Goal: Information Seeking & Learning: Compare options

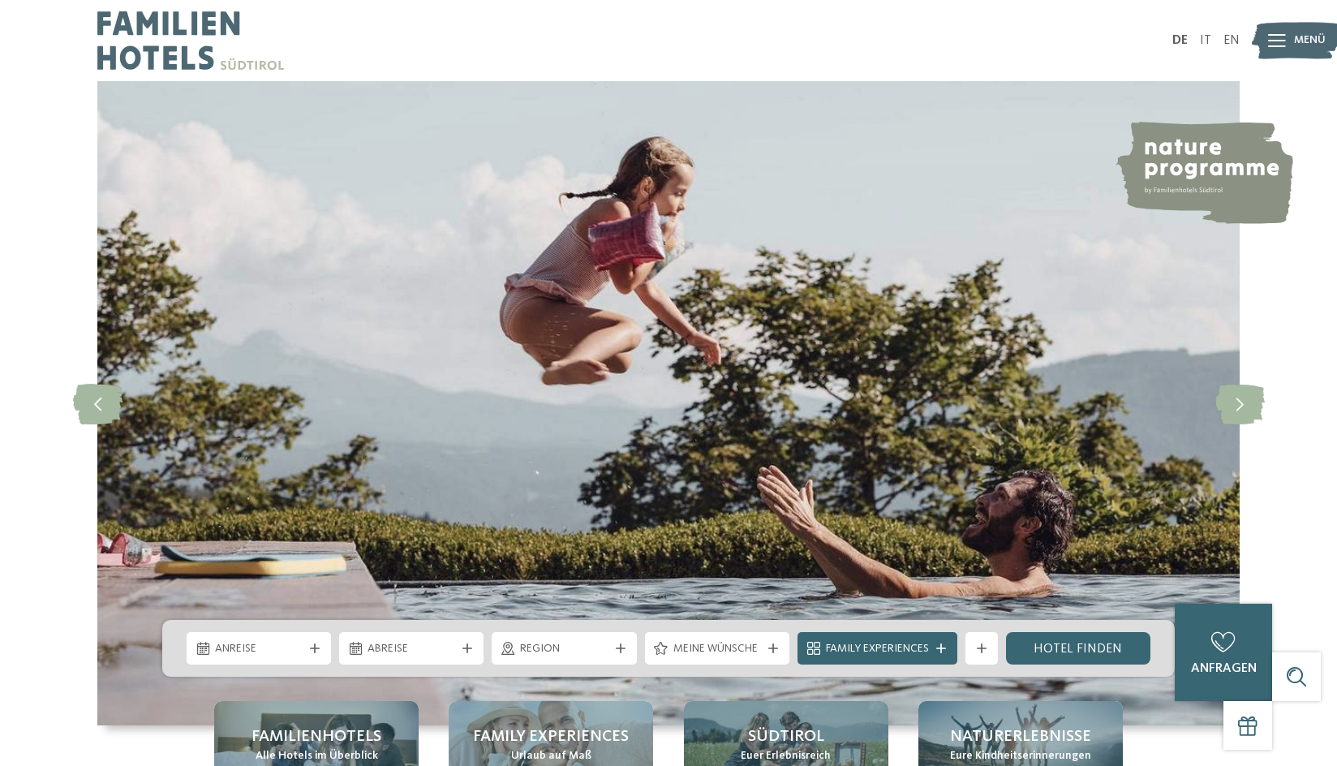
click at [1272, 38] on icon at bounding box center [1277, 40] width 18 height 13
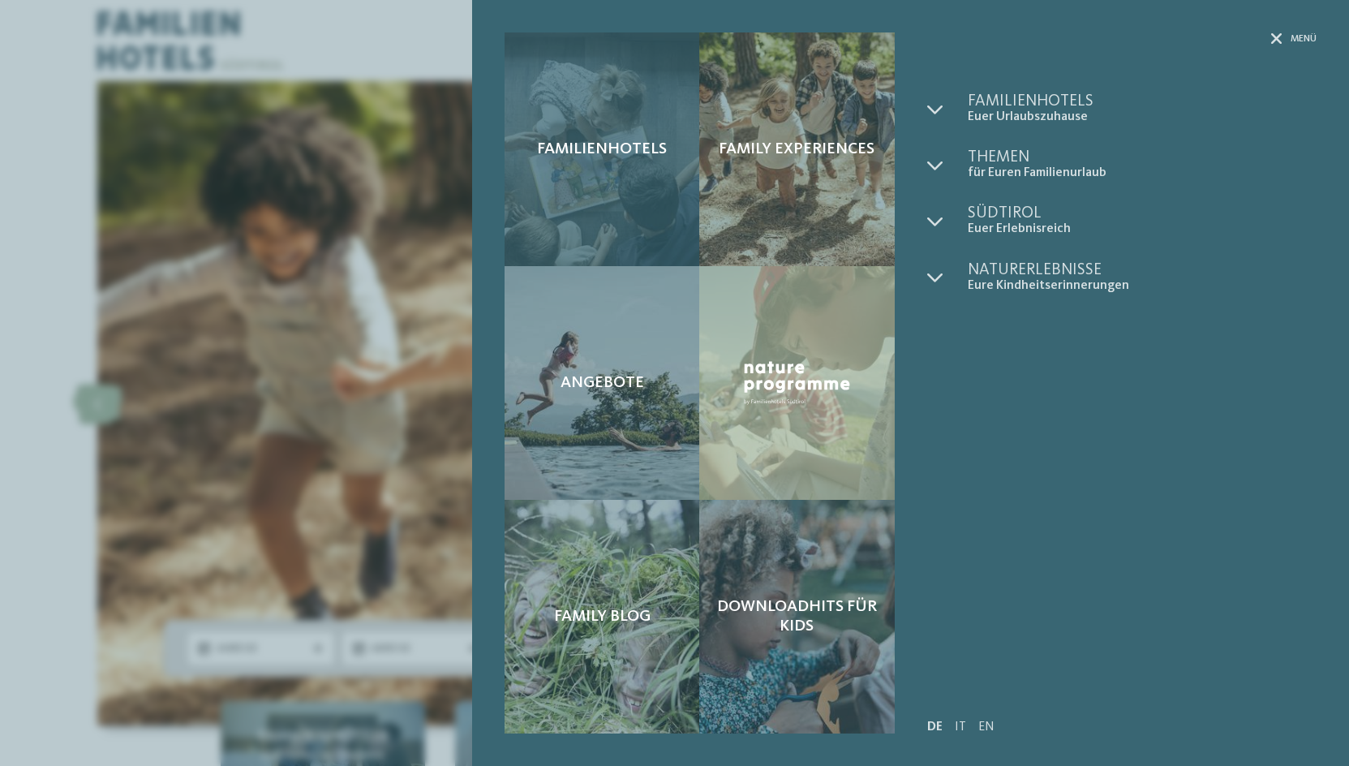
click at [627, 211] on div "Familienhotels" at bounding box center [602, 149] width 195 height 234
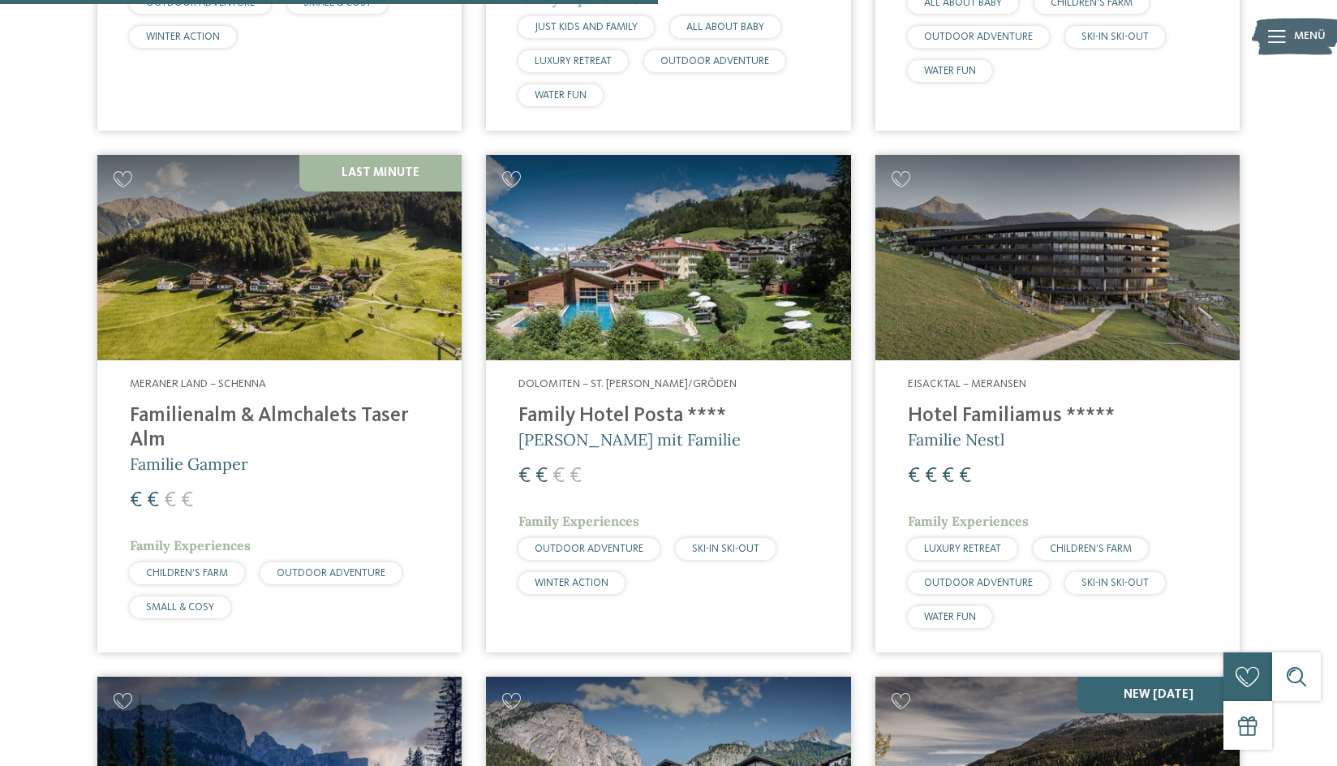
scroll to position [3083, 0]
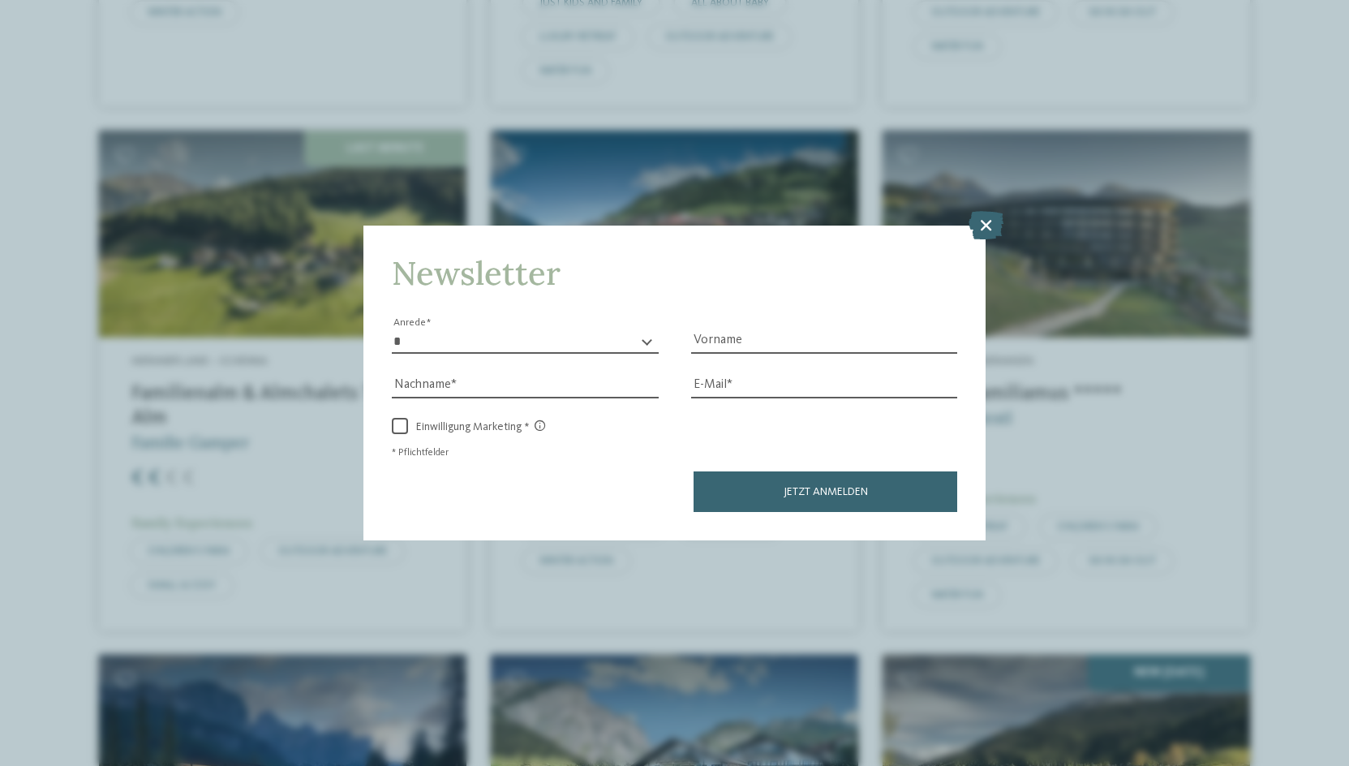
click at [981, 232] on icon at bounding box center [986, 224] width 35 height 28
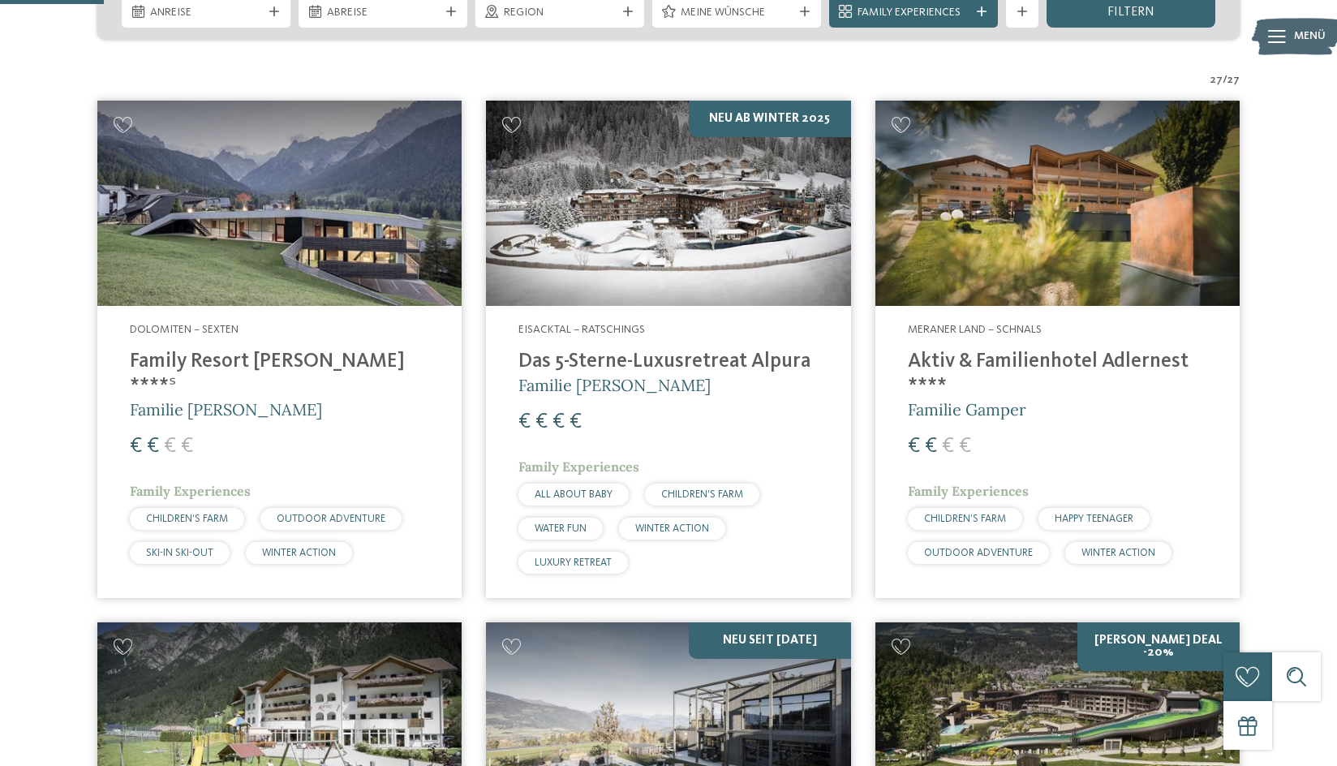
scroll to position [406, 0]
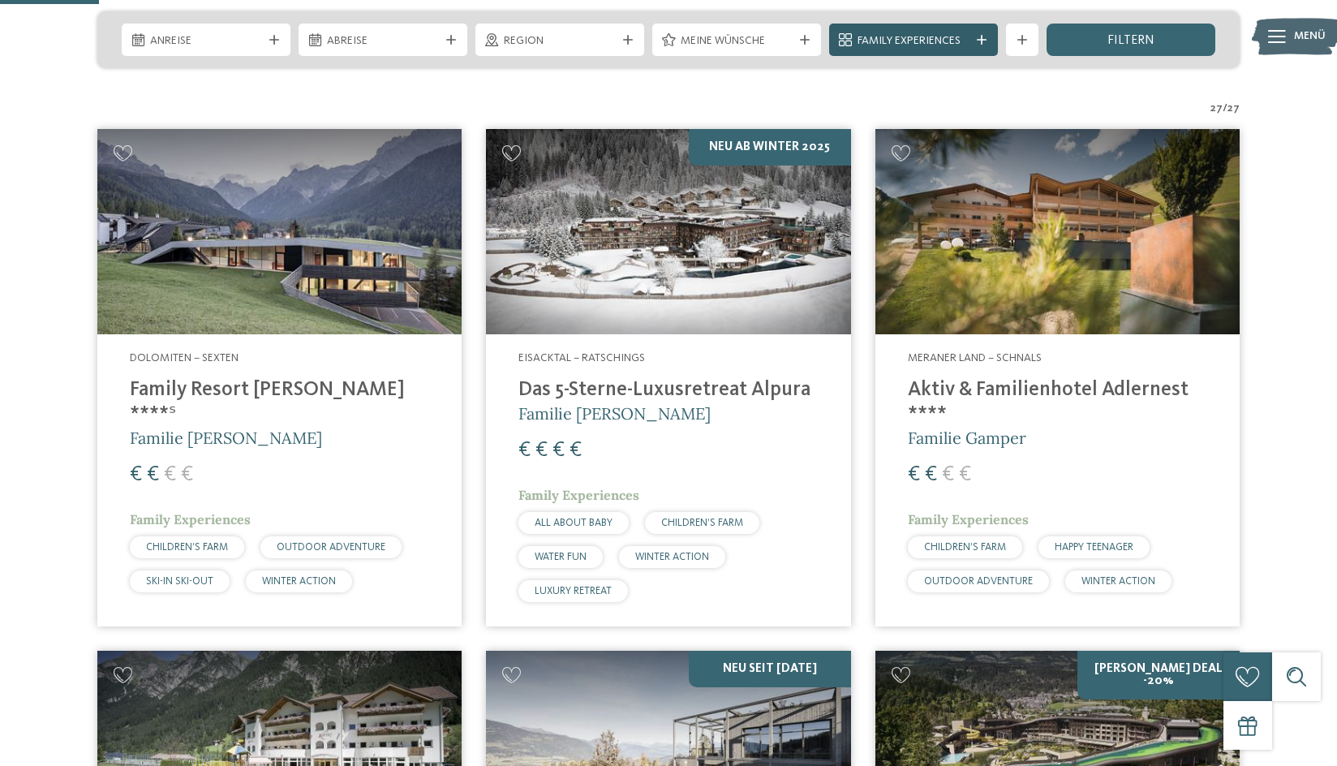
click at [979, 37] on icon at bounding box center [982, 40] width 10 height 10
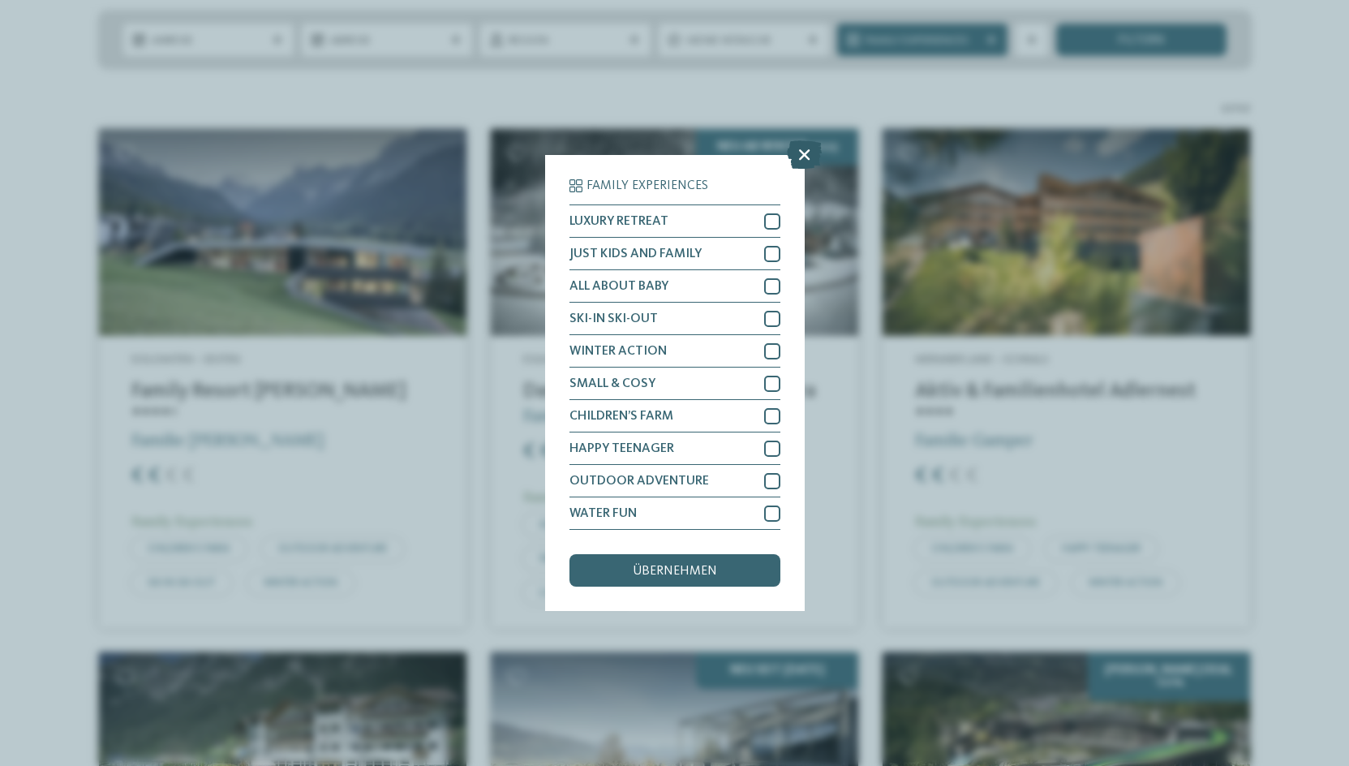
click at [797, 155] on icon at bounding box center [804, 154] width 35 height 28
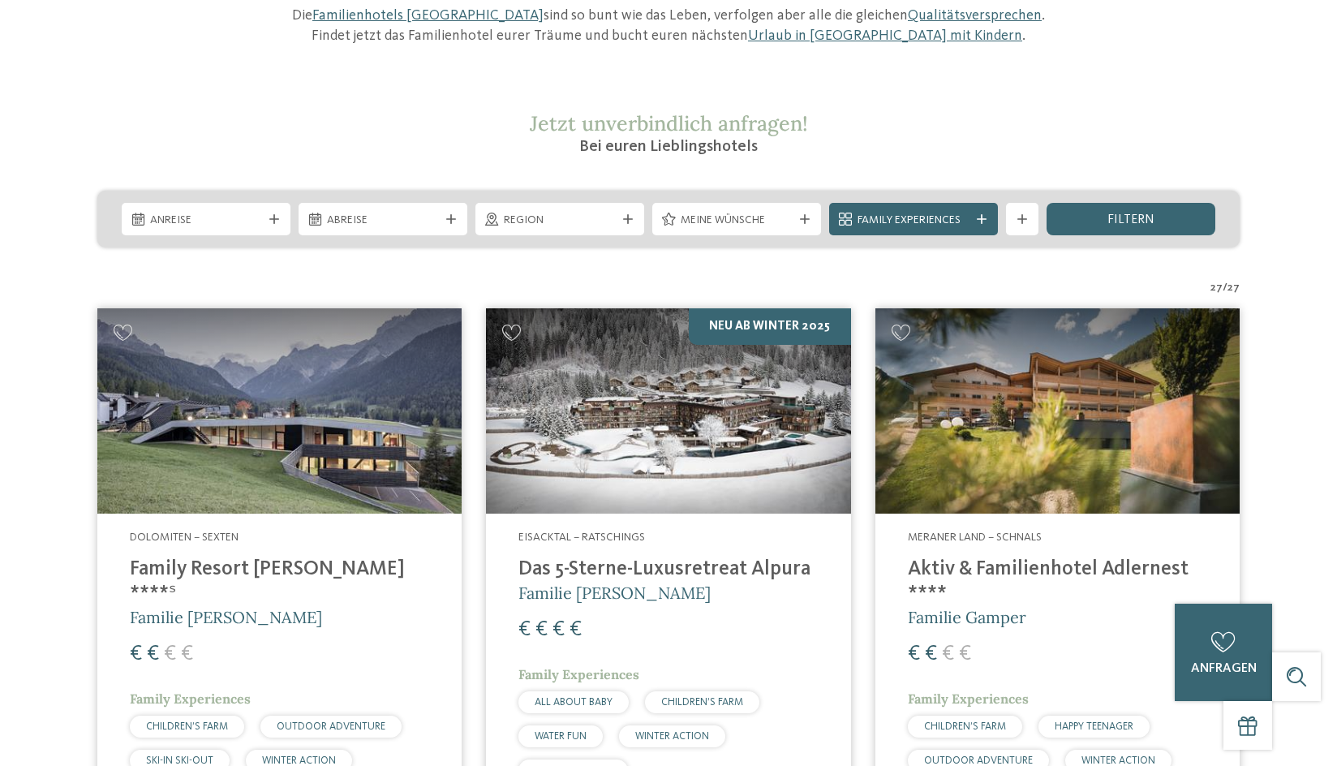
scroll to position [0, 0]
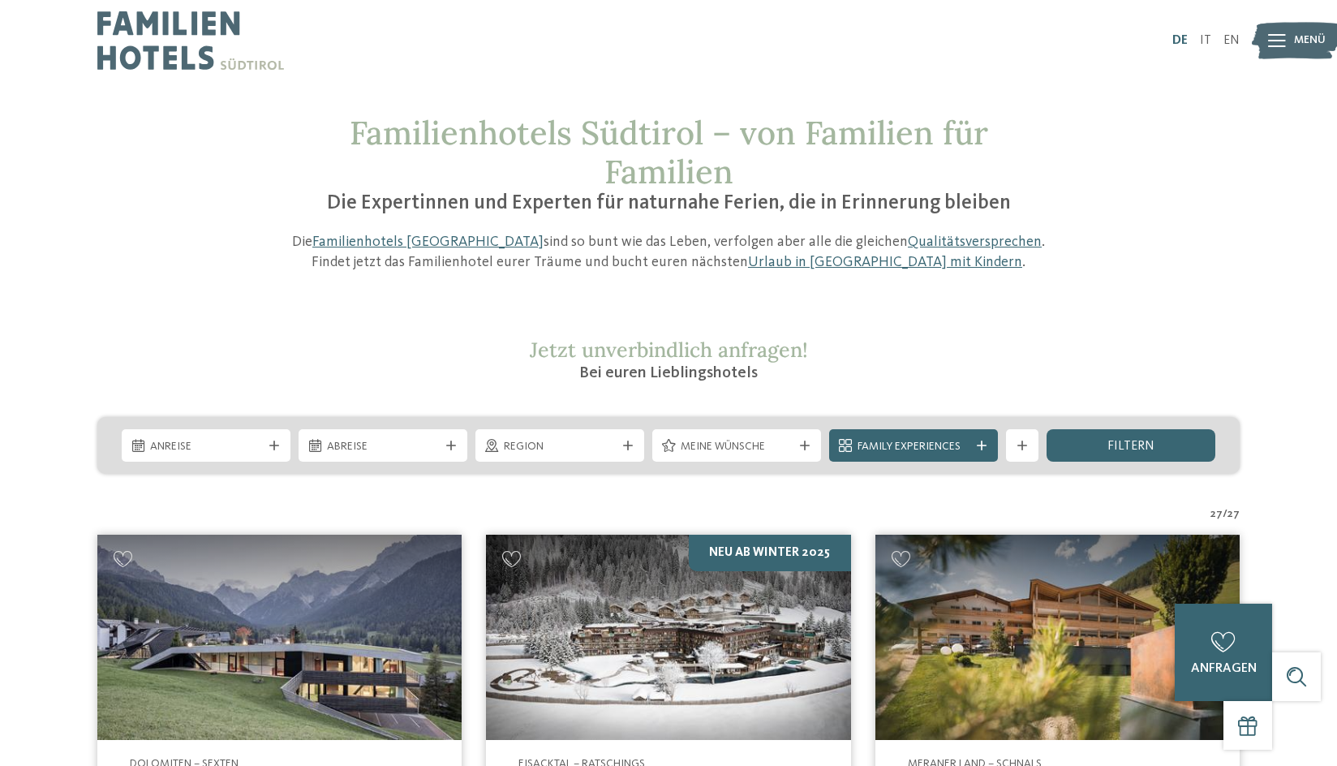
click at [1180, 43] on link "DE" at bounding box center [1179, 40] width 15 height 13
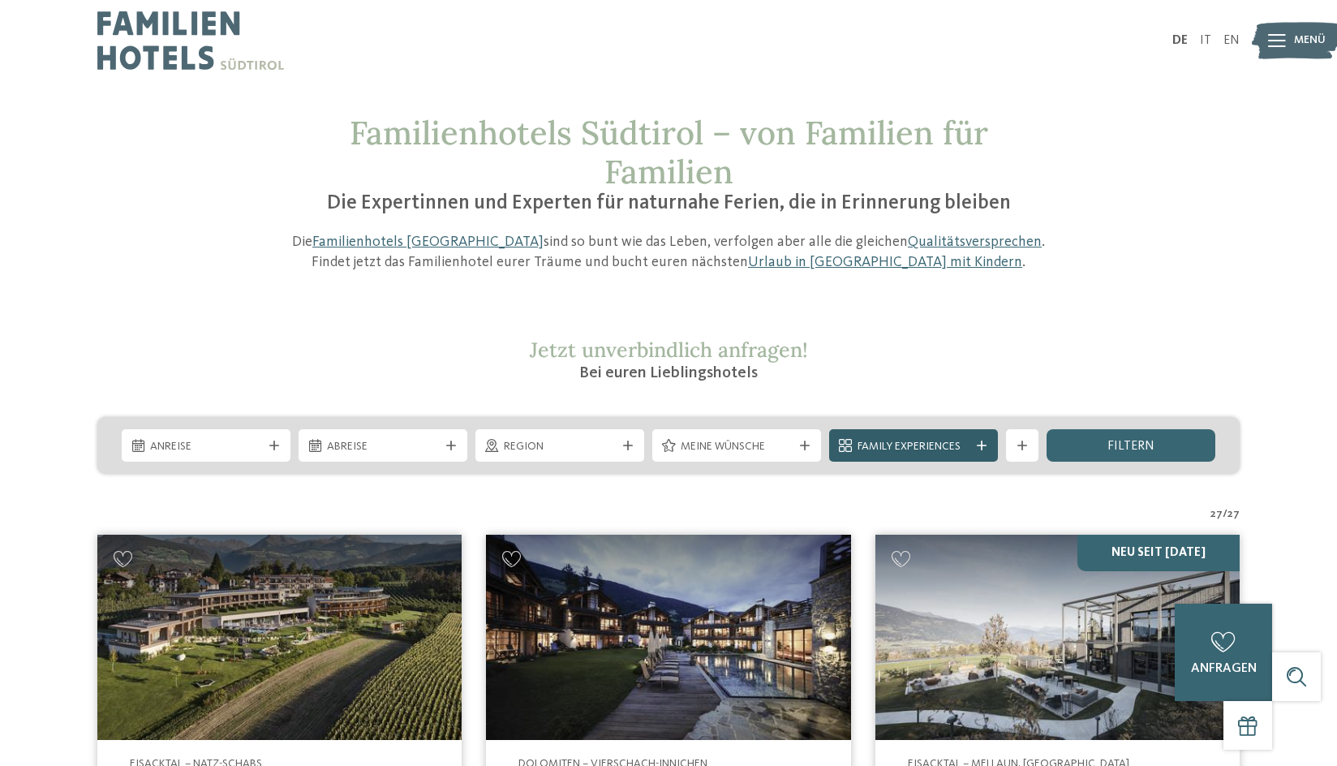
click at [978, 443] on icon at bounding box center [982, 446] width 10 height 10
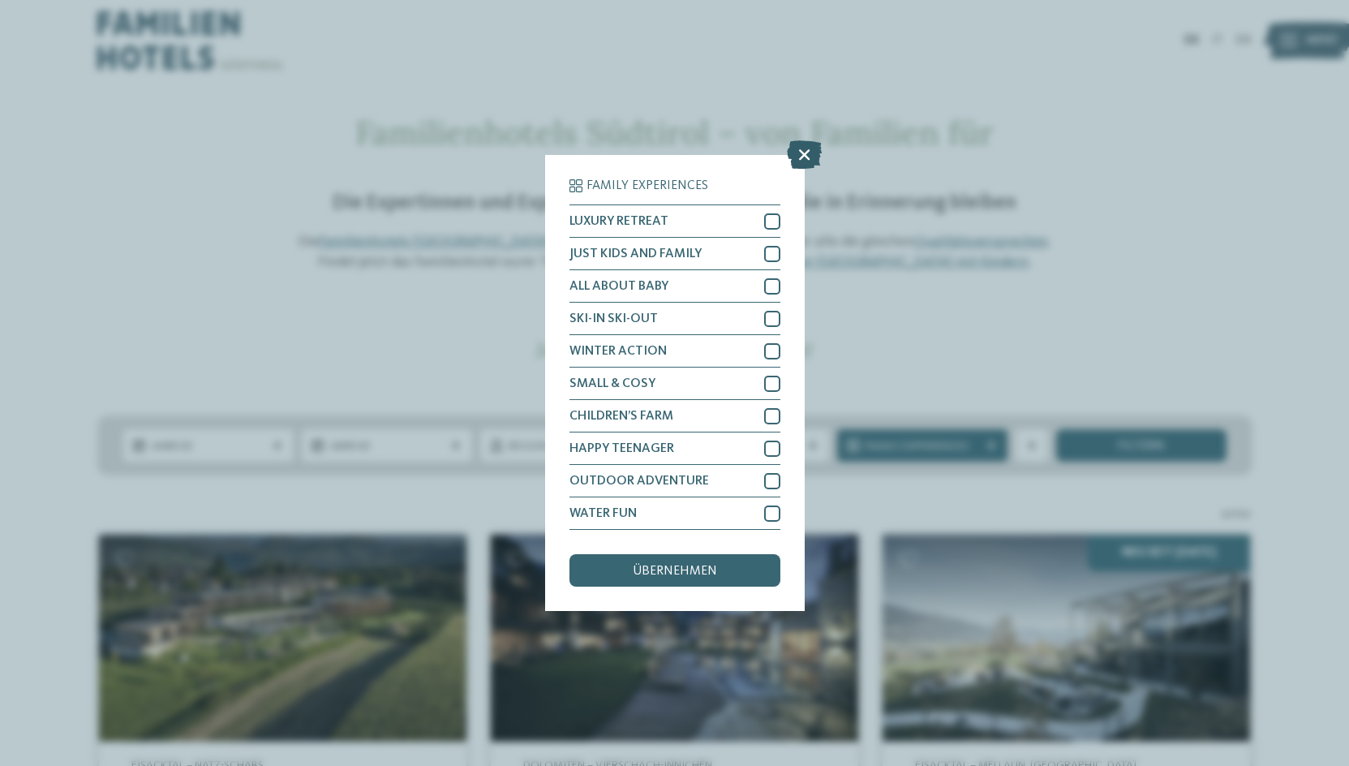
click at [804, 153] on icon at bounding box center [804, 154] width 35 height 28
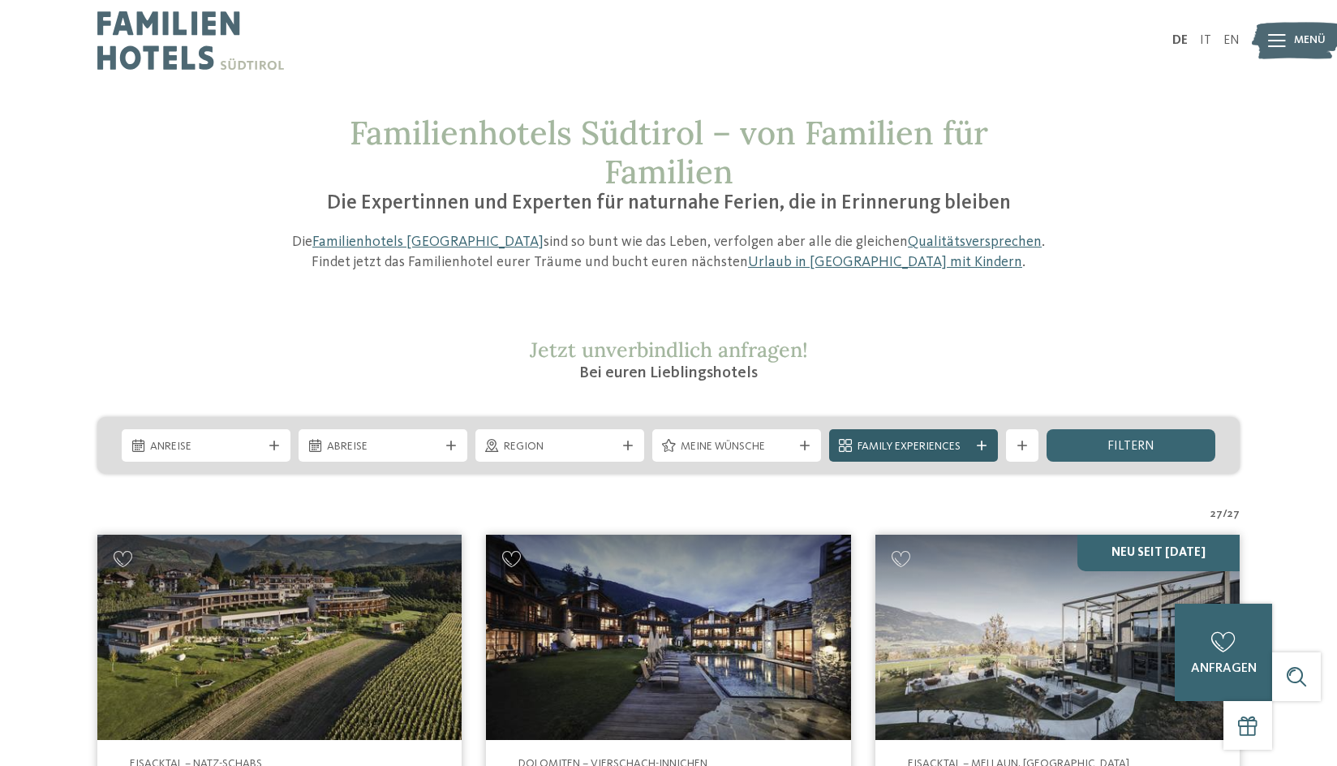
click at [988, 447] on div at bounding box center [982, 446] width 16 height 10
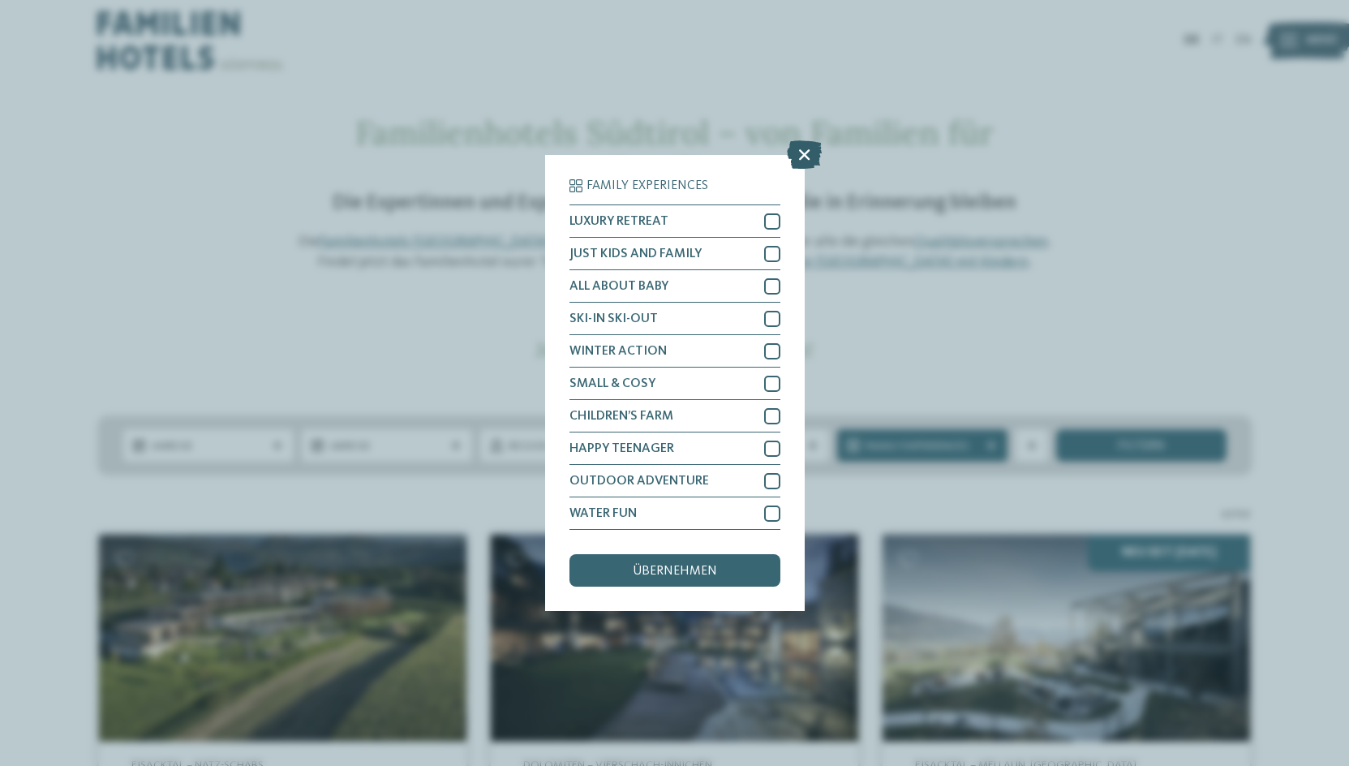
click at [805, 152] on icon at bounding box center [804, 154] width 35 height 28
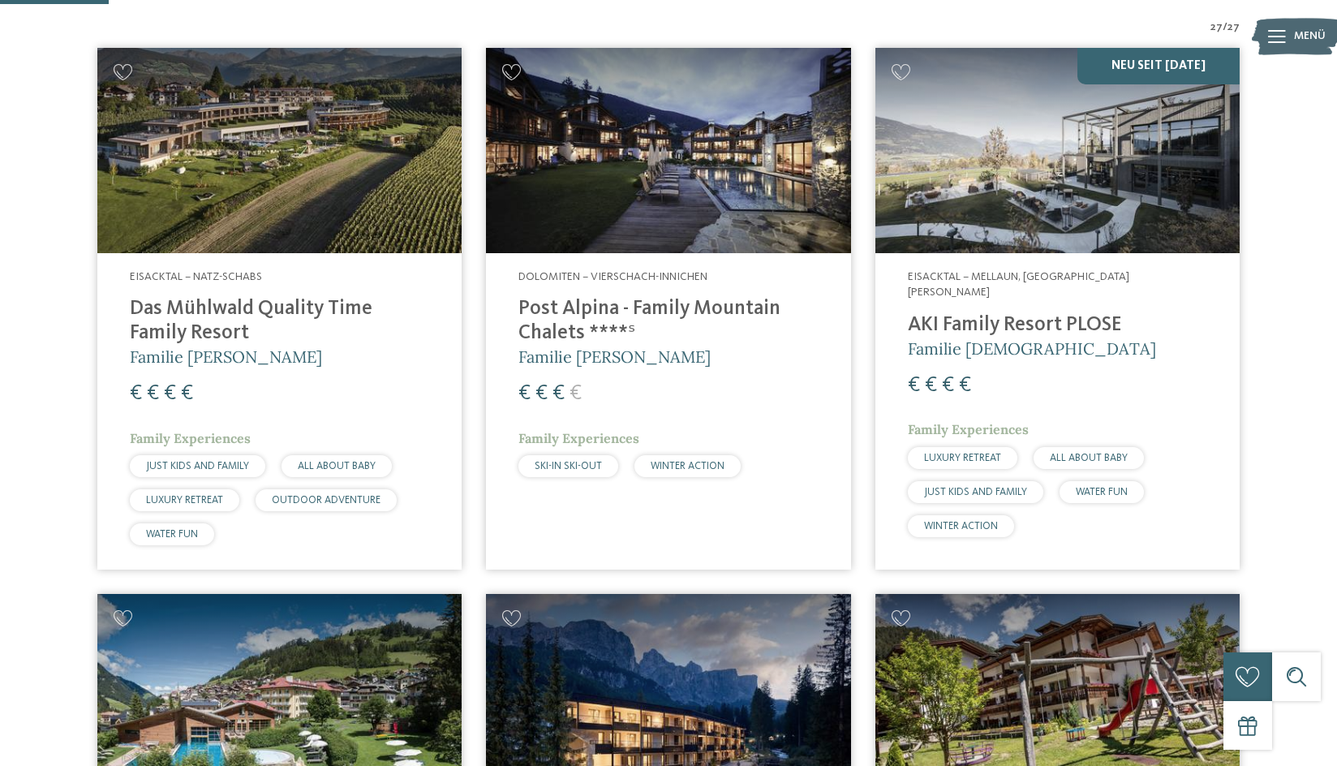
scroll to position [406, 0]
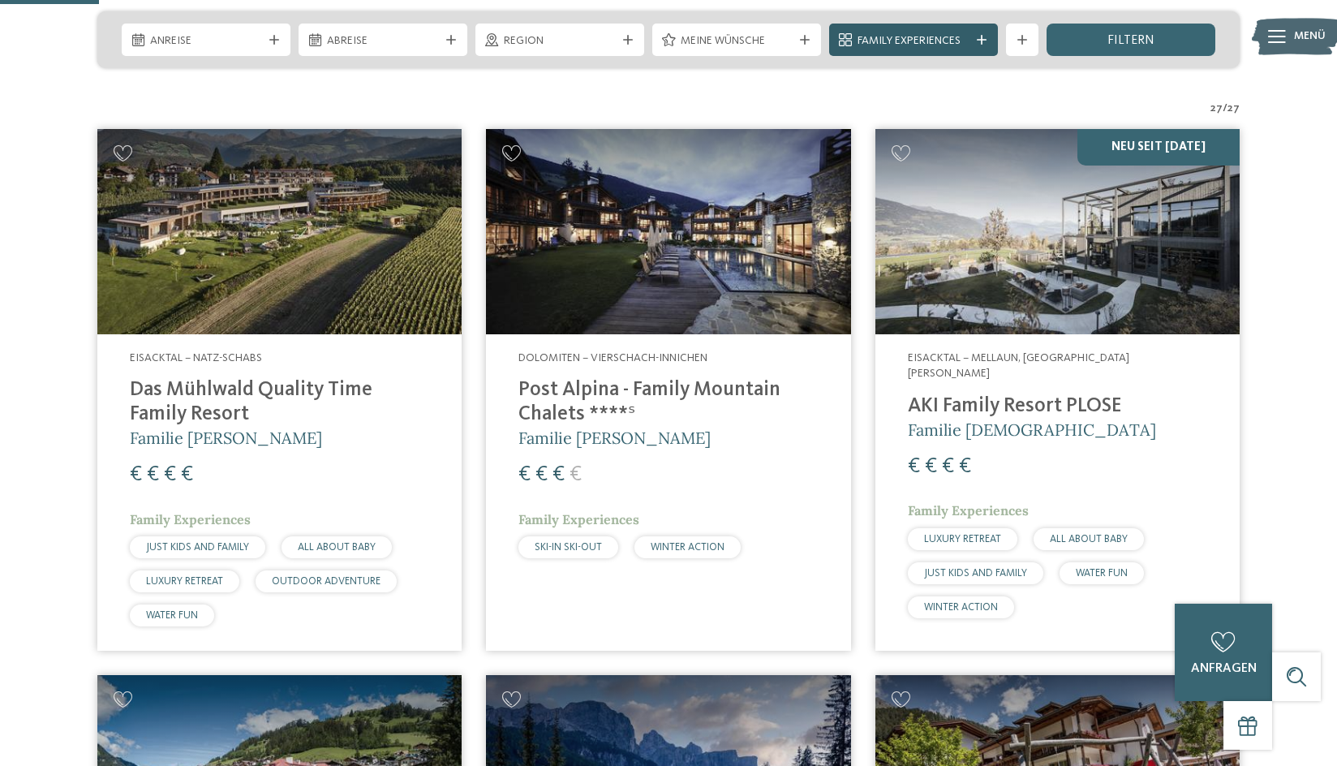
click at [970, 39] on div "Family Experiences" at bounding box center [913, 41] width 120 height 18
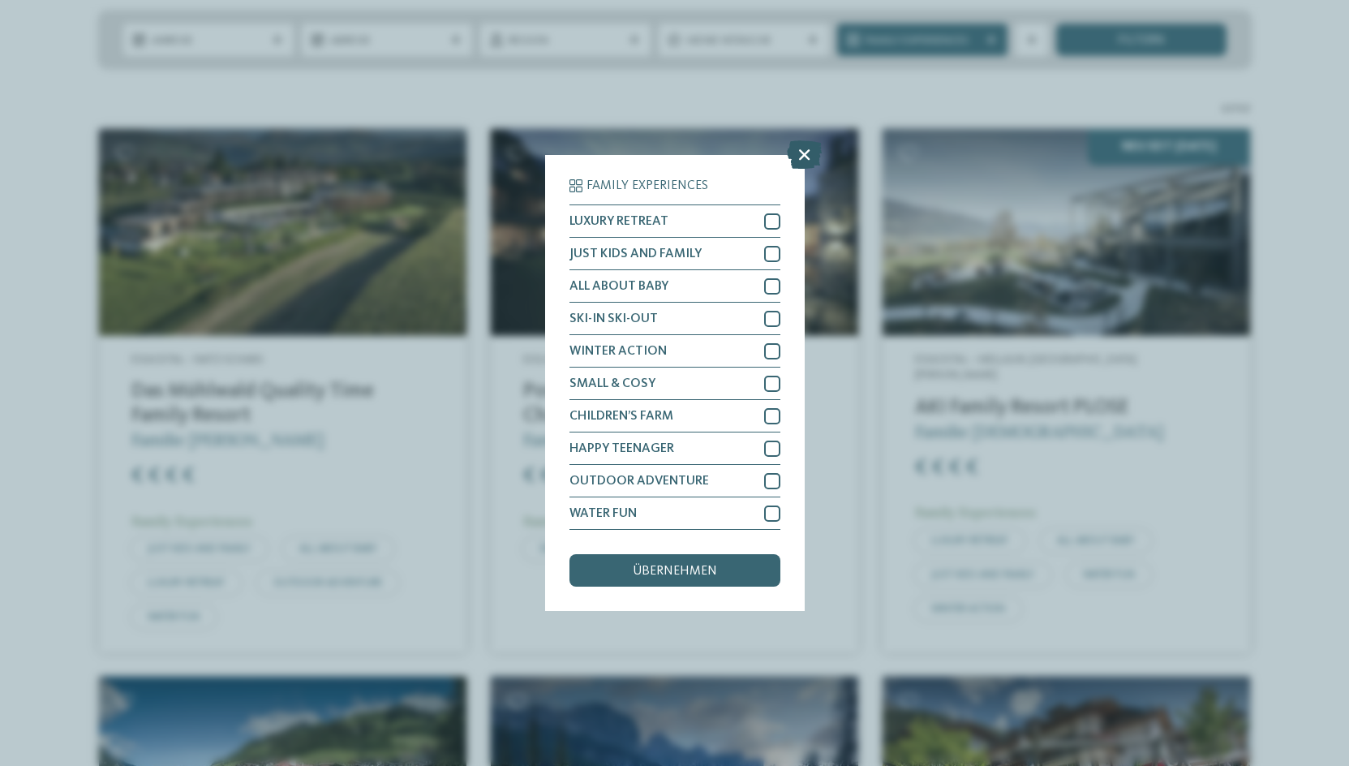
click at [806, 157] on icon at bounding box center [804, 154] width 35 height 28
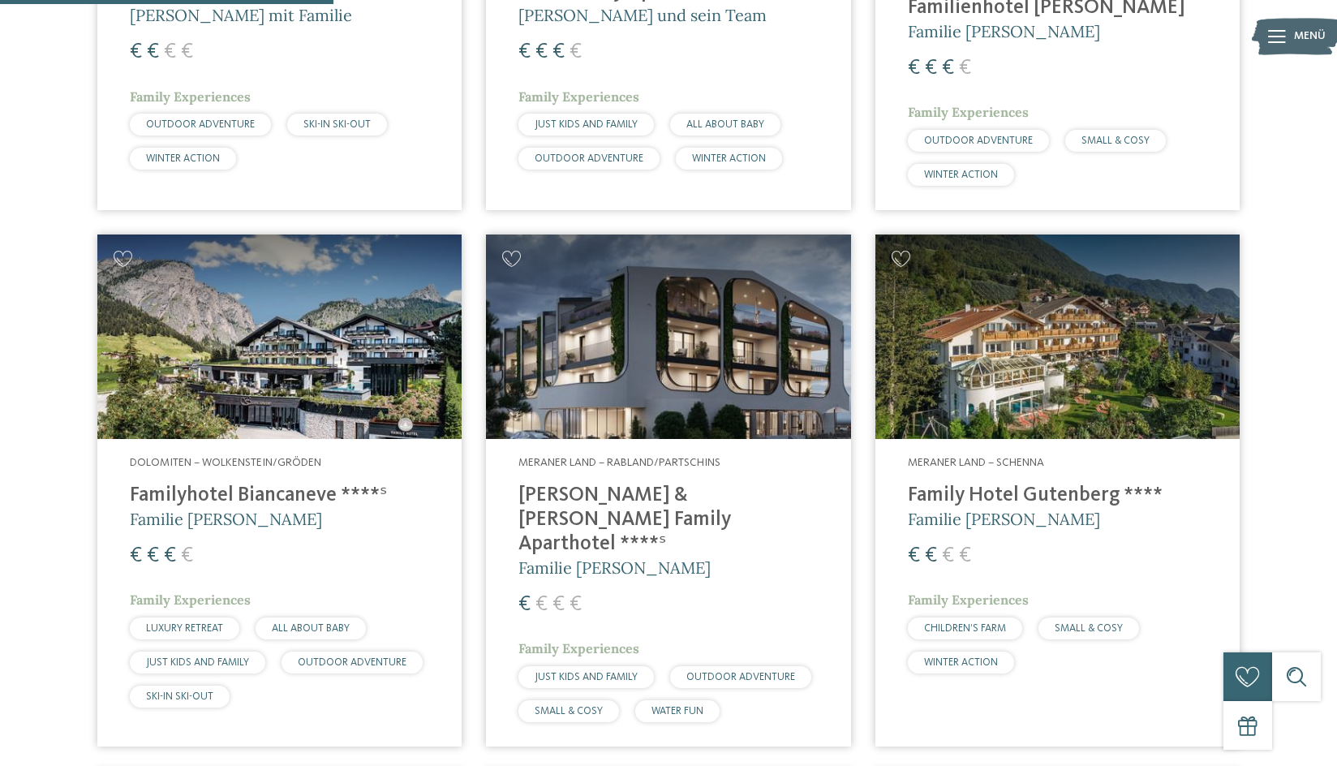
scroll to position [1379, 0]
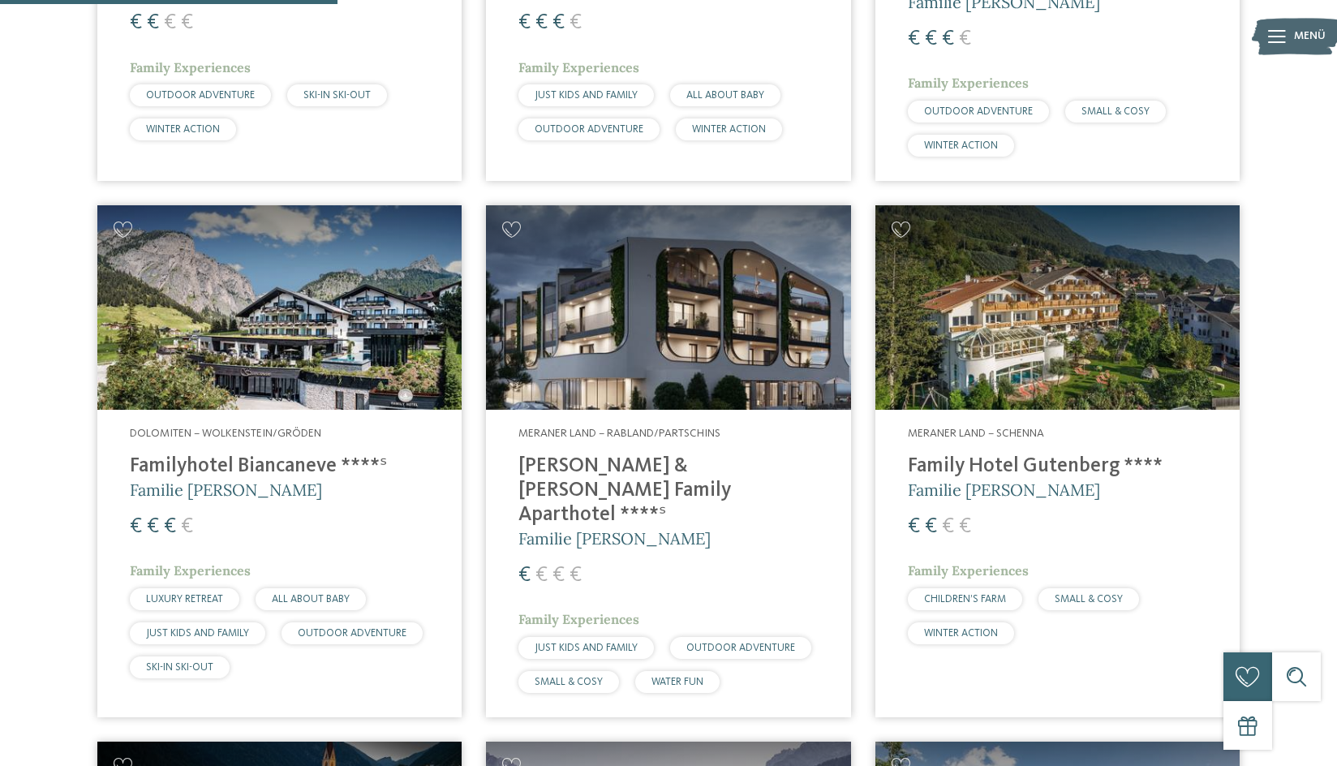
drag, startPoint x: 648, startPoint y: 346, endPoint x: 251, endPoint y: 299, distance: 400.4
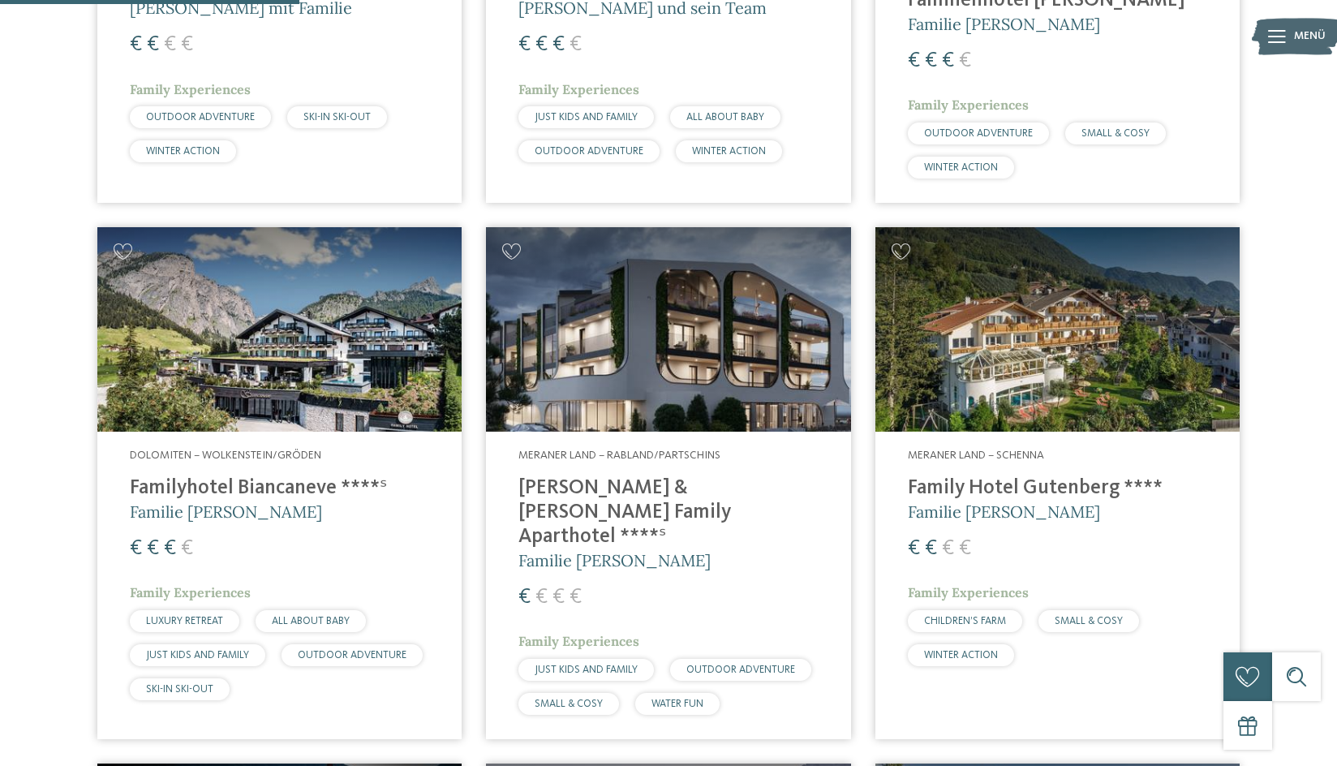
scroll to position [1866, 0]
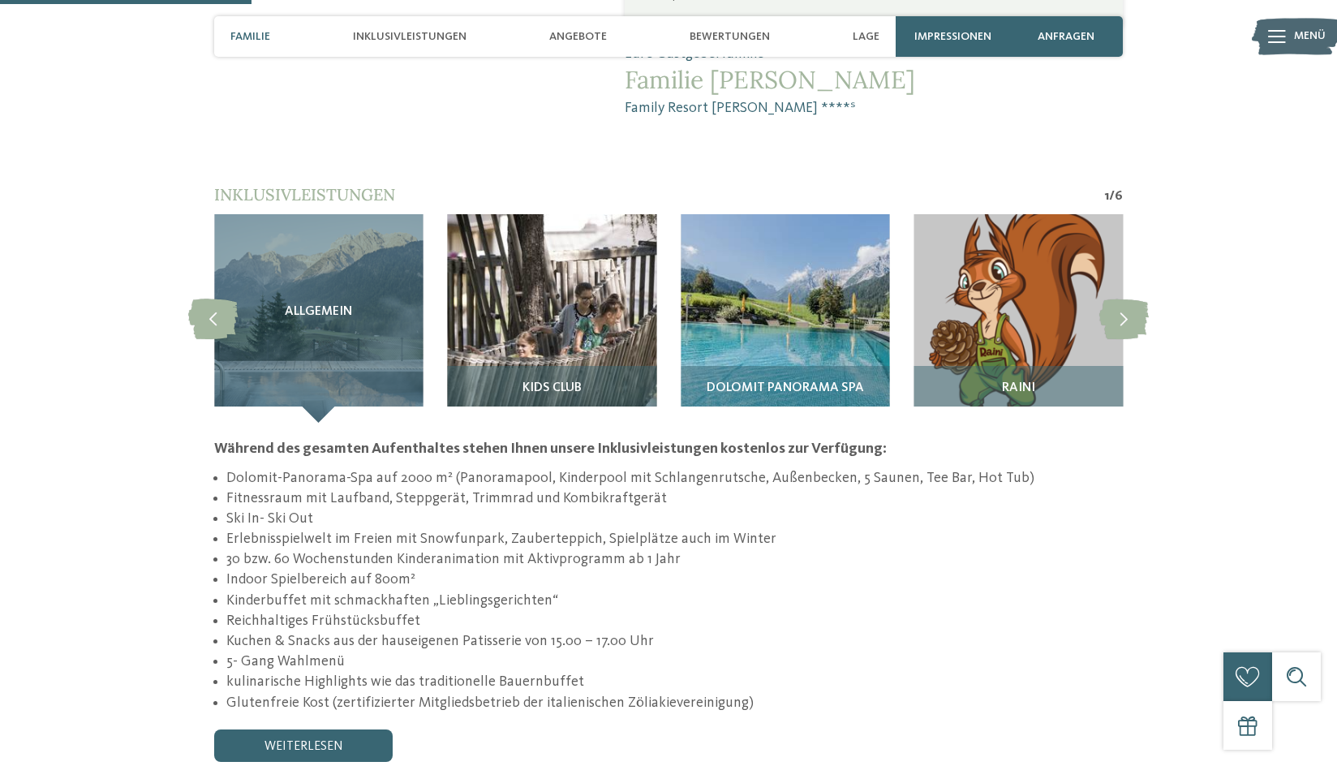
scroll to position [1460, 0]
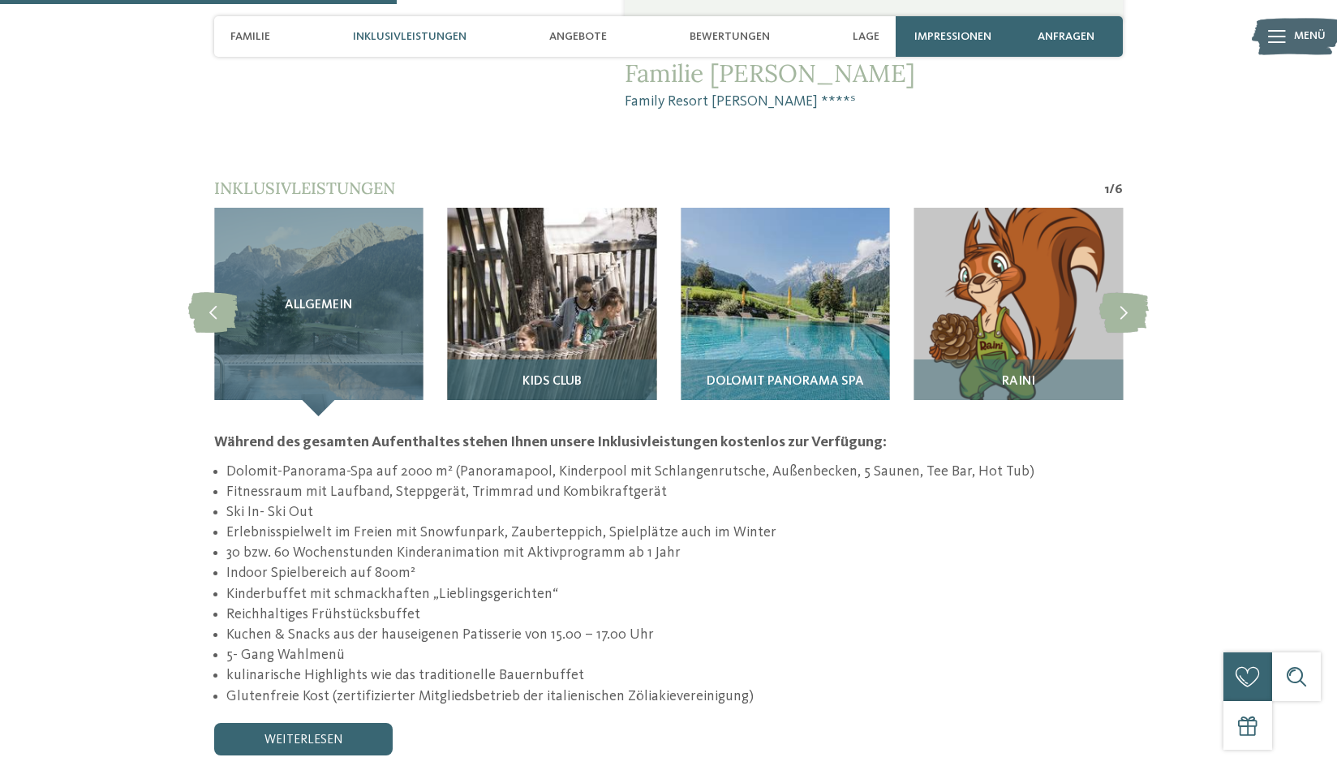
click at [556, 359] on div "Kids Club" at bounding box center [552, 387] width 209 height 57
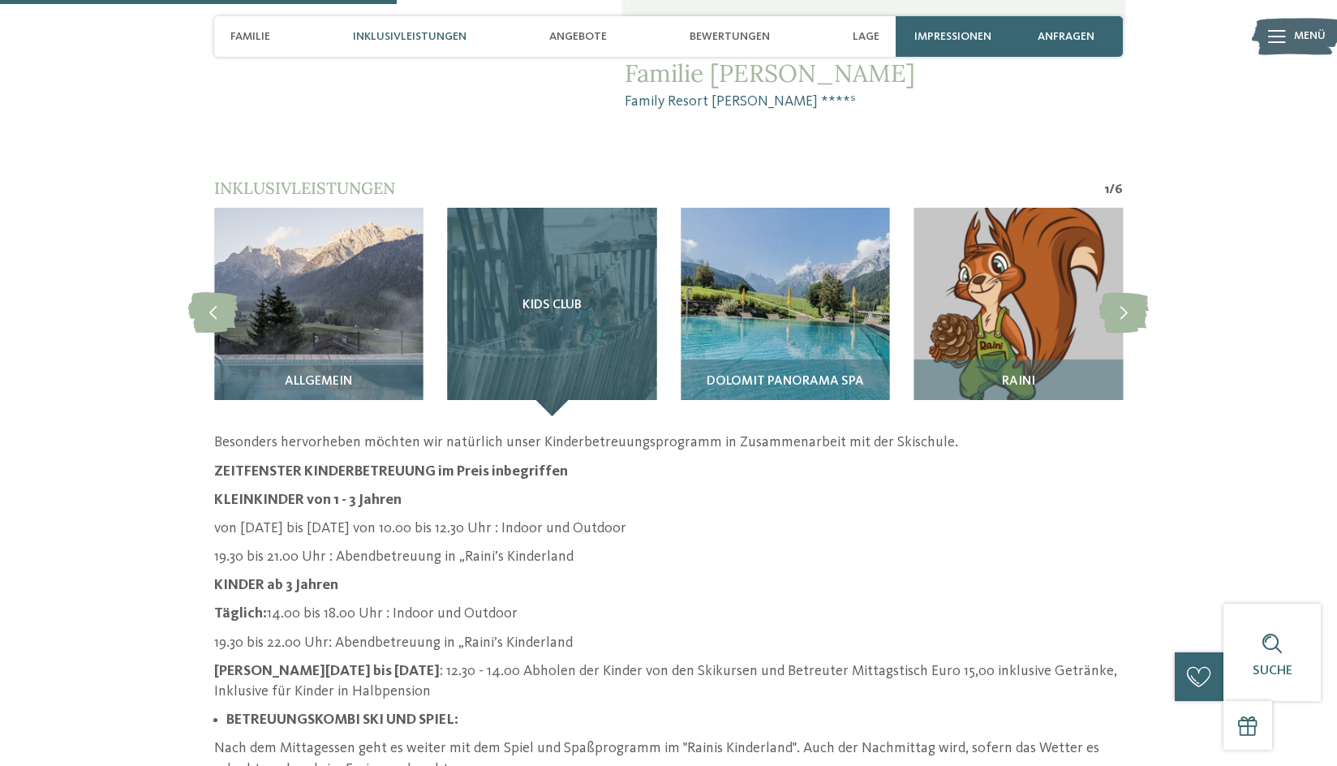
click at [554, 251] on div "Kids Club" at bounding box center [552, 312] width 209 height 209
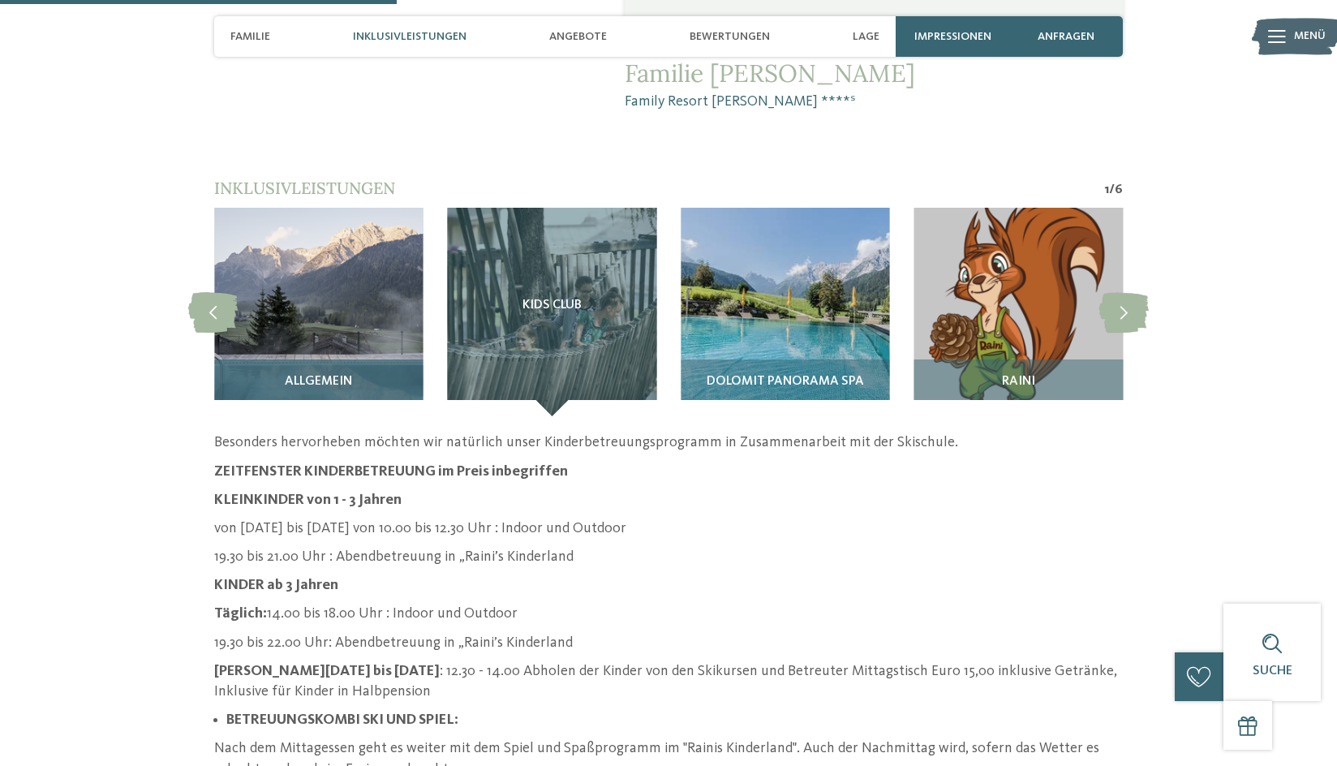
click at [328, 245] on img at bounding box center [318, 312] width 209 height 209
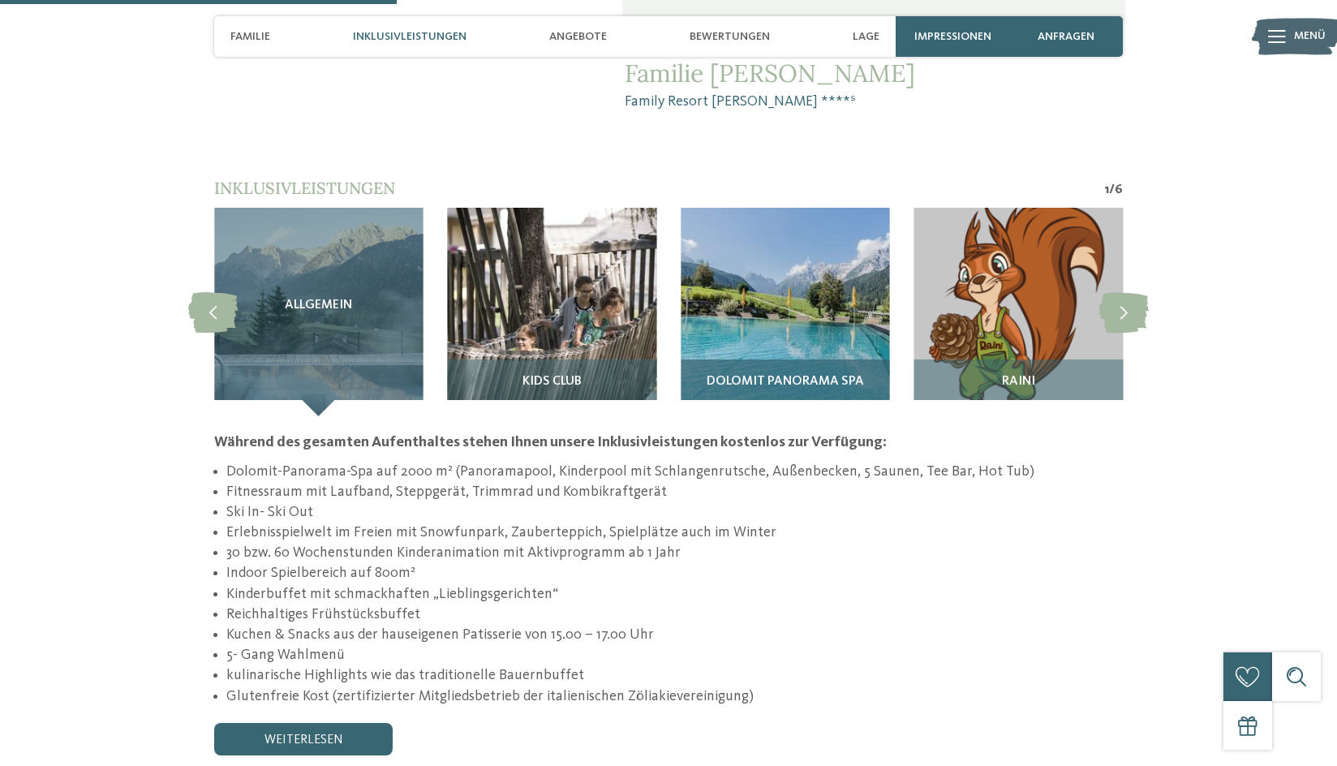
click at [789, 230] on img at bounding box center [785, 312] width 209 height 209
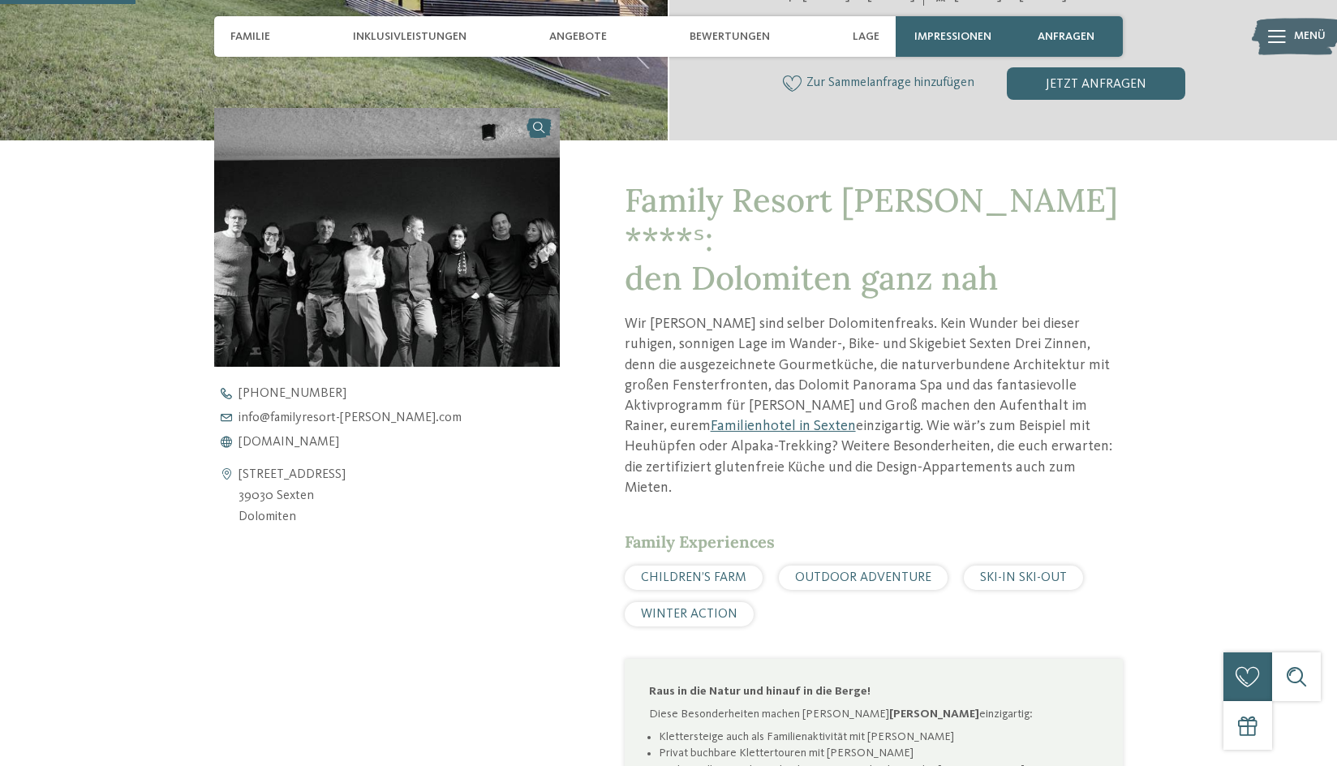
scroll to position [406, 0]
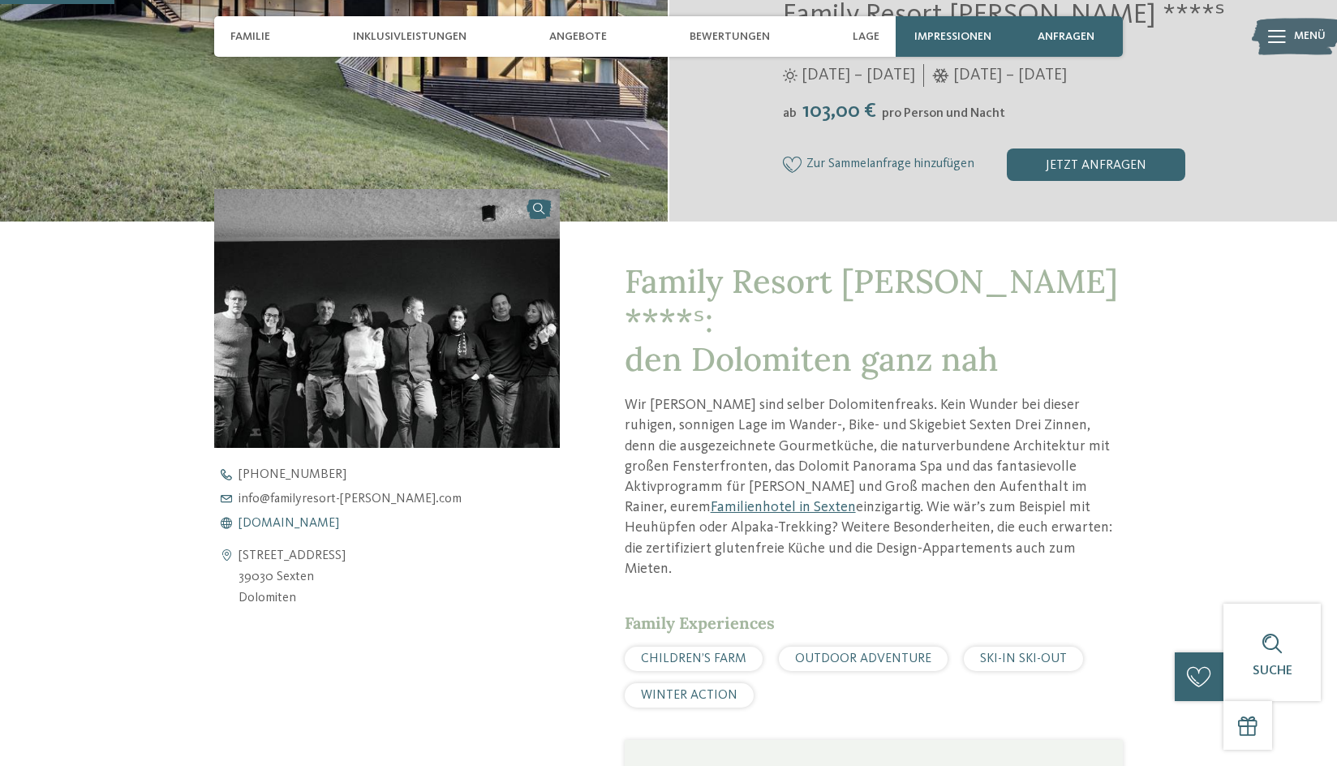
click at [334, 523] on span "www.familyresort-rainer.com" at bounding box center [289, 523] width 101 height 13
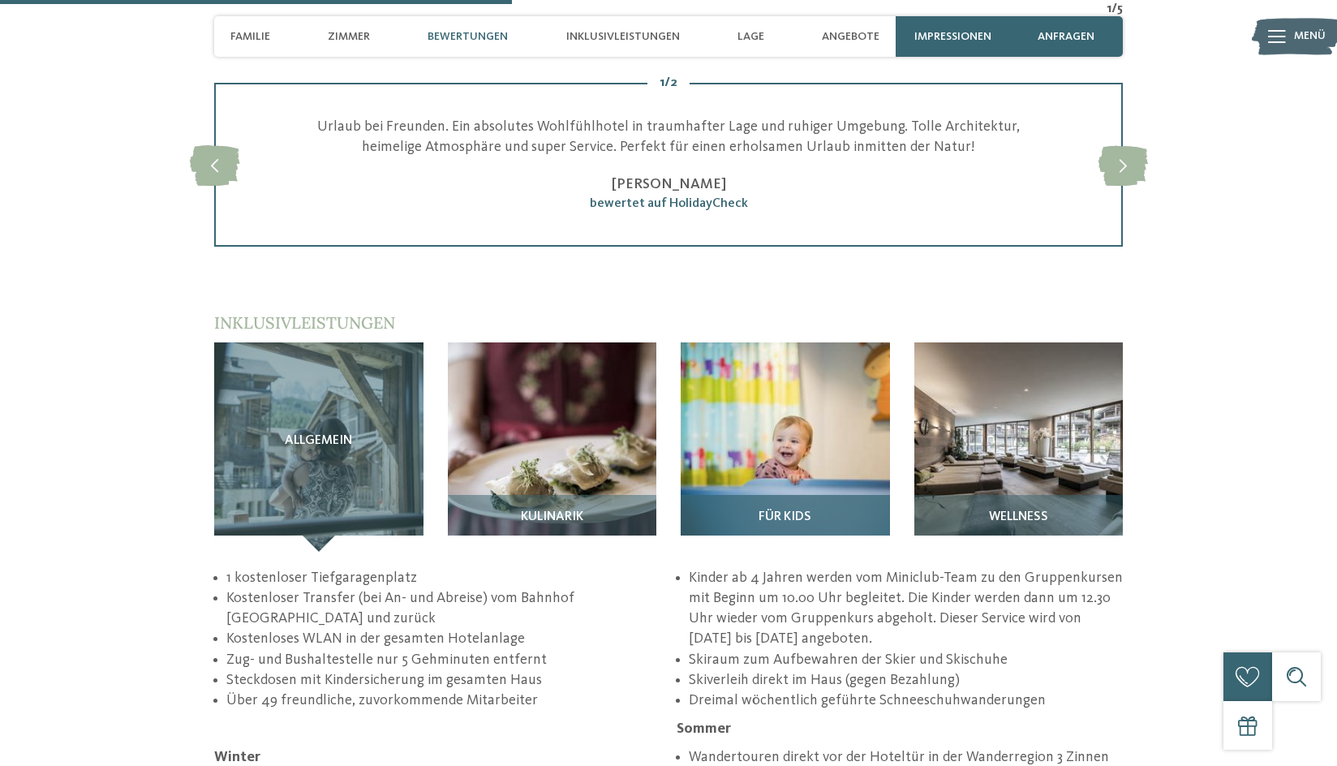
scroll to position [2272, 0]
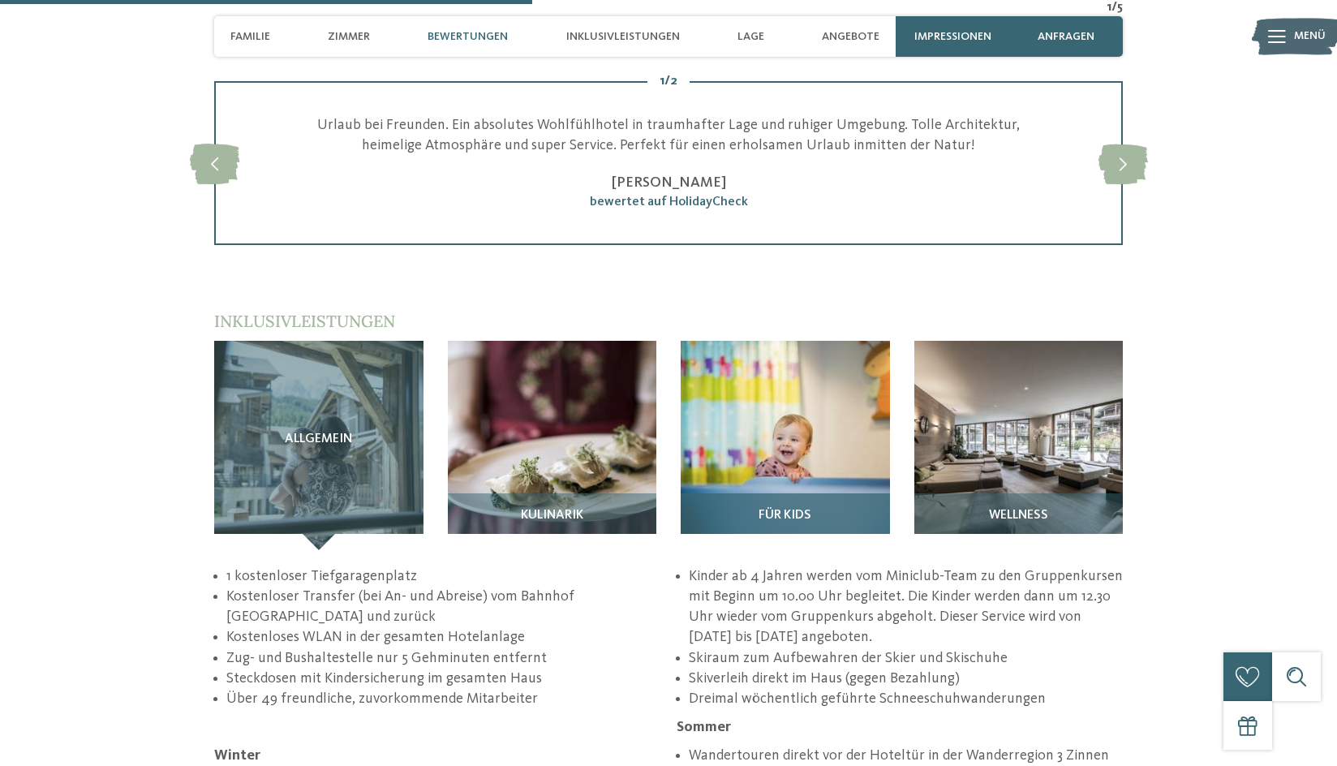
click at [809, 415] on img at bounding box center [785, 445] width 209 height 209
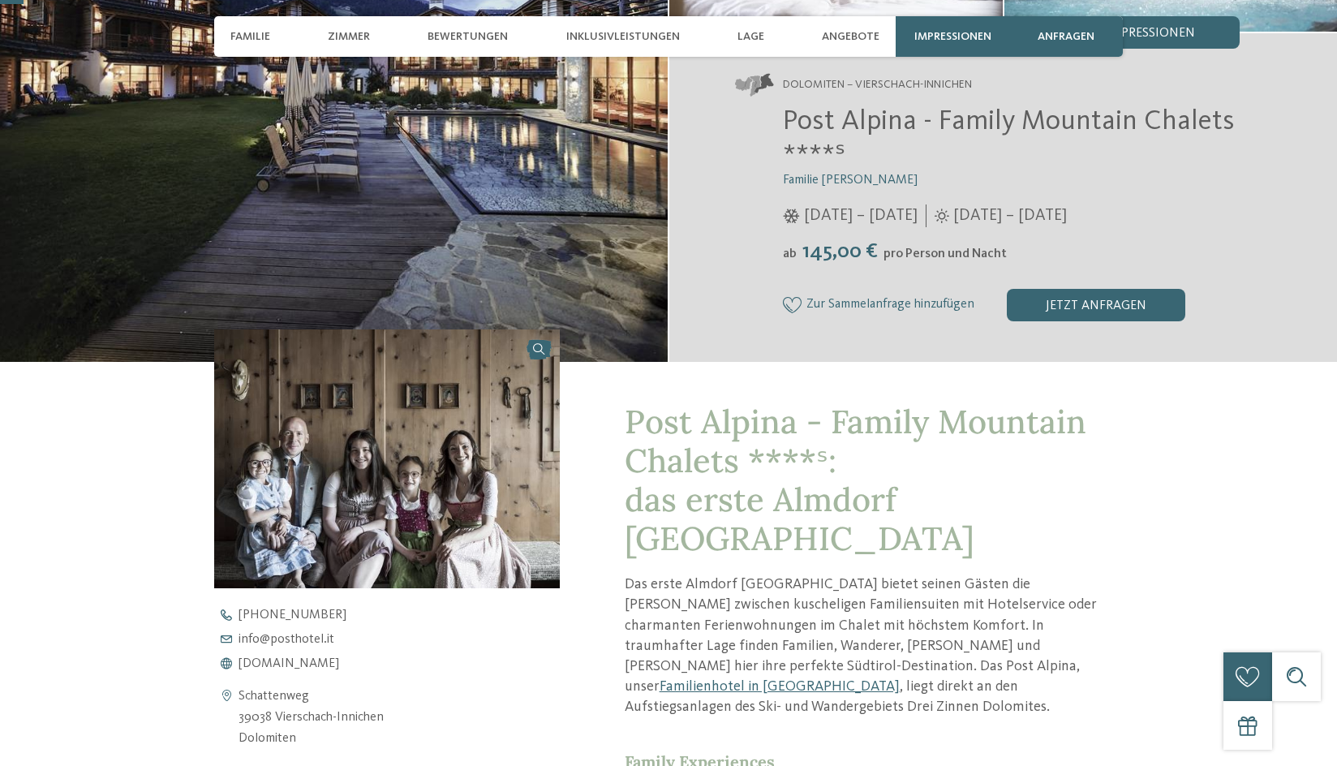
scroll to position [325, 0]
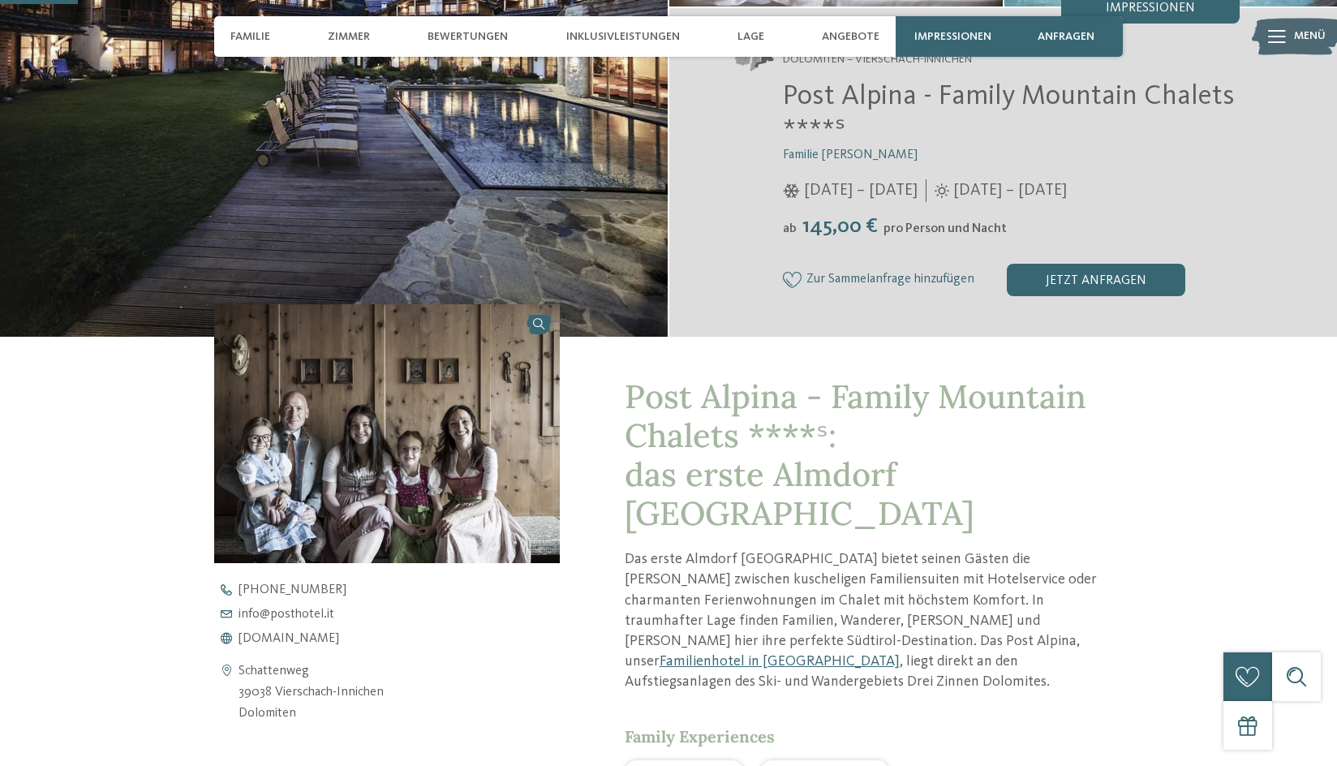
click at [625, 385] on span "Post Alpina - Family Mountain Chalets ****ˢ: das erste Almdorf Südtirols" at bounding box center [856, 455] width 462 height 158
click at [262, 642] on span "www.postalpina.it" at bounding box center [289, 638] width 101 height 13
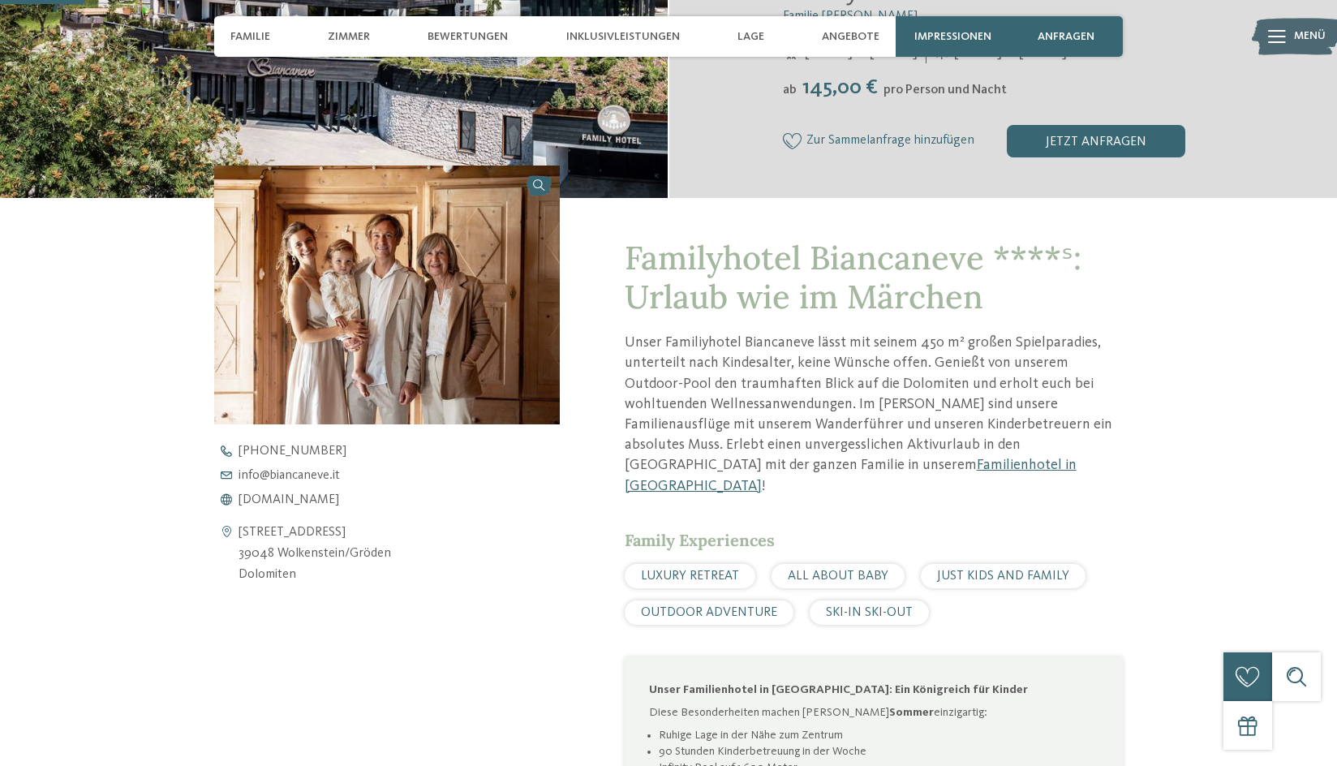
scroll to position [568, 0]
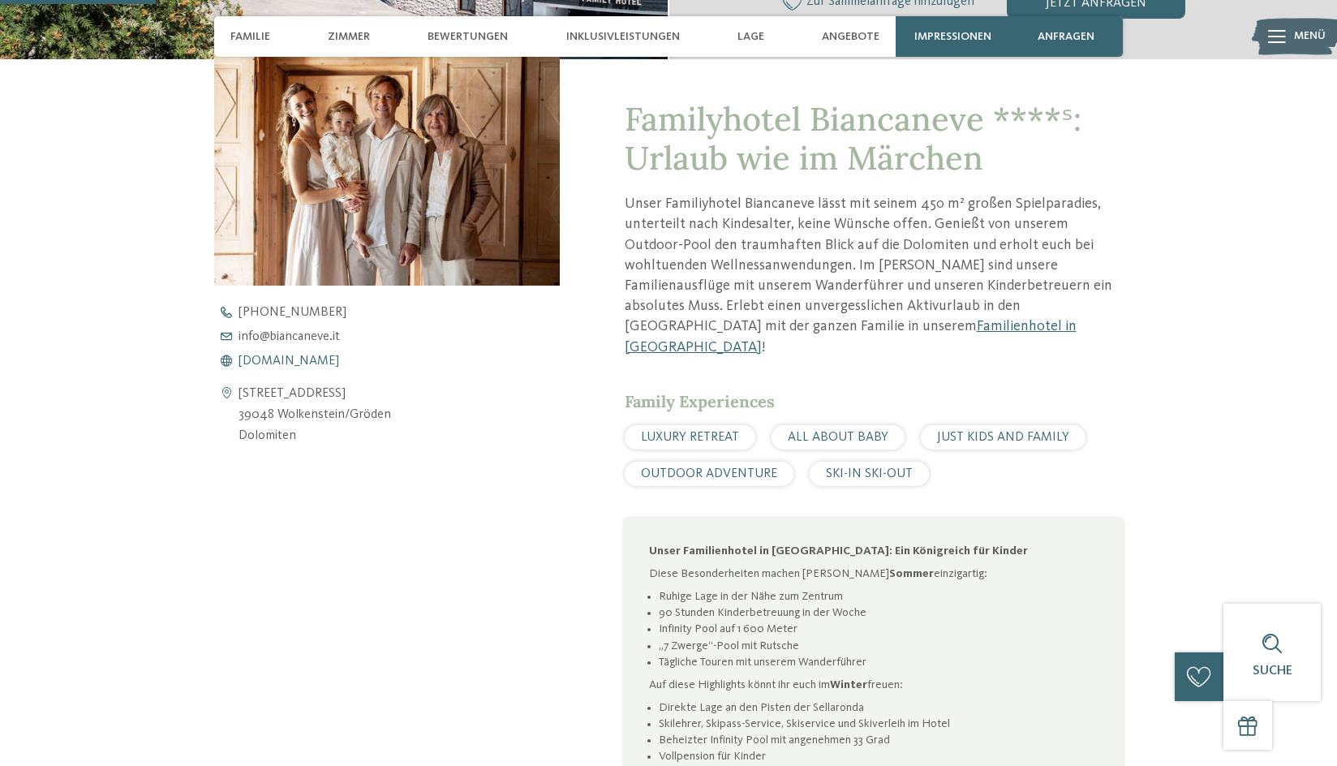
click at [287, 365] on span "www.biancaneve.it" at bounding box center [289, 361] width 101 height 13
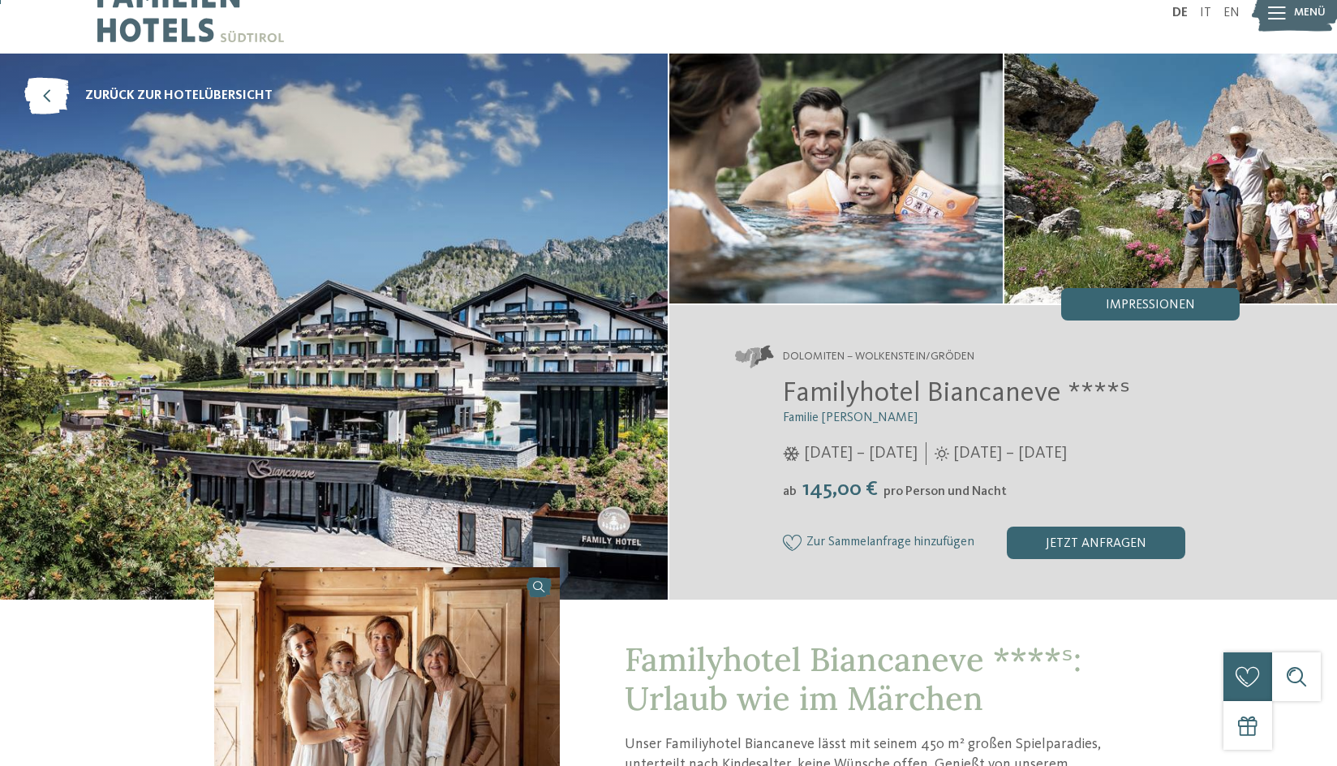
scroll to position [0, 0]
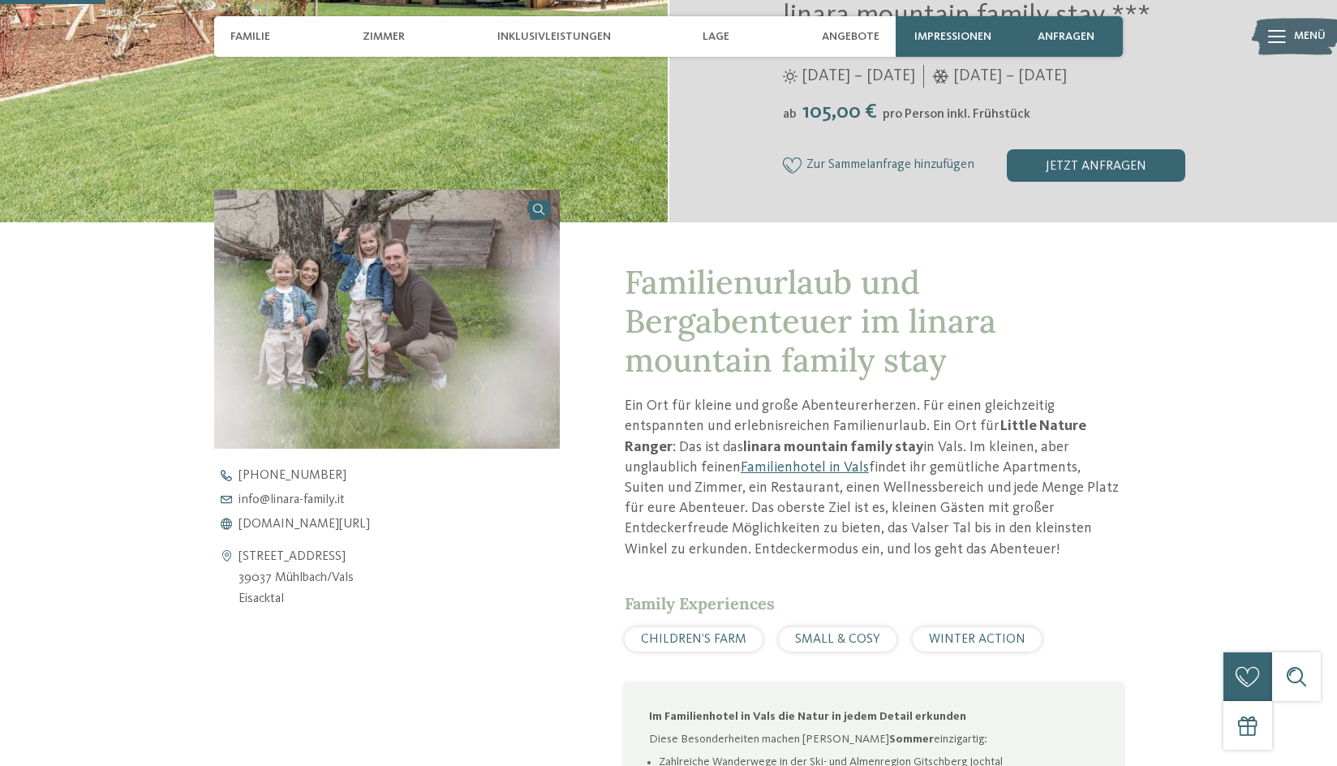
scroll to position [406, 0]
click at [298, 522] on span "[DOMAIN_NAME][URL]" at bounding box center [304, 523] width 131 height 13
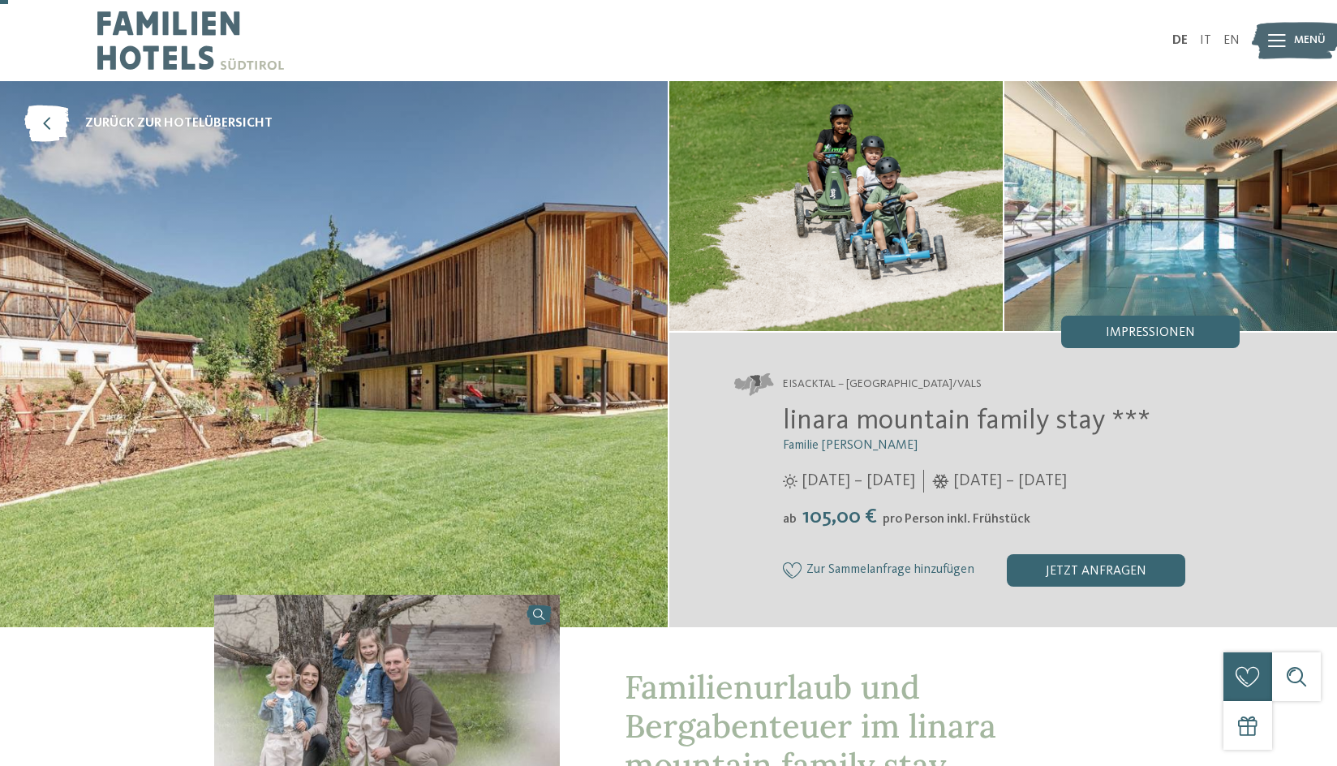
scroll to position [487, 0]
